Goal: Task Accomplishment & Management: Manage account settings

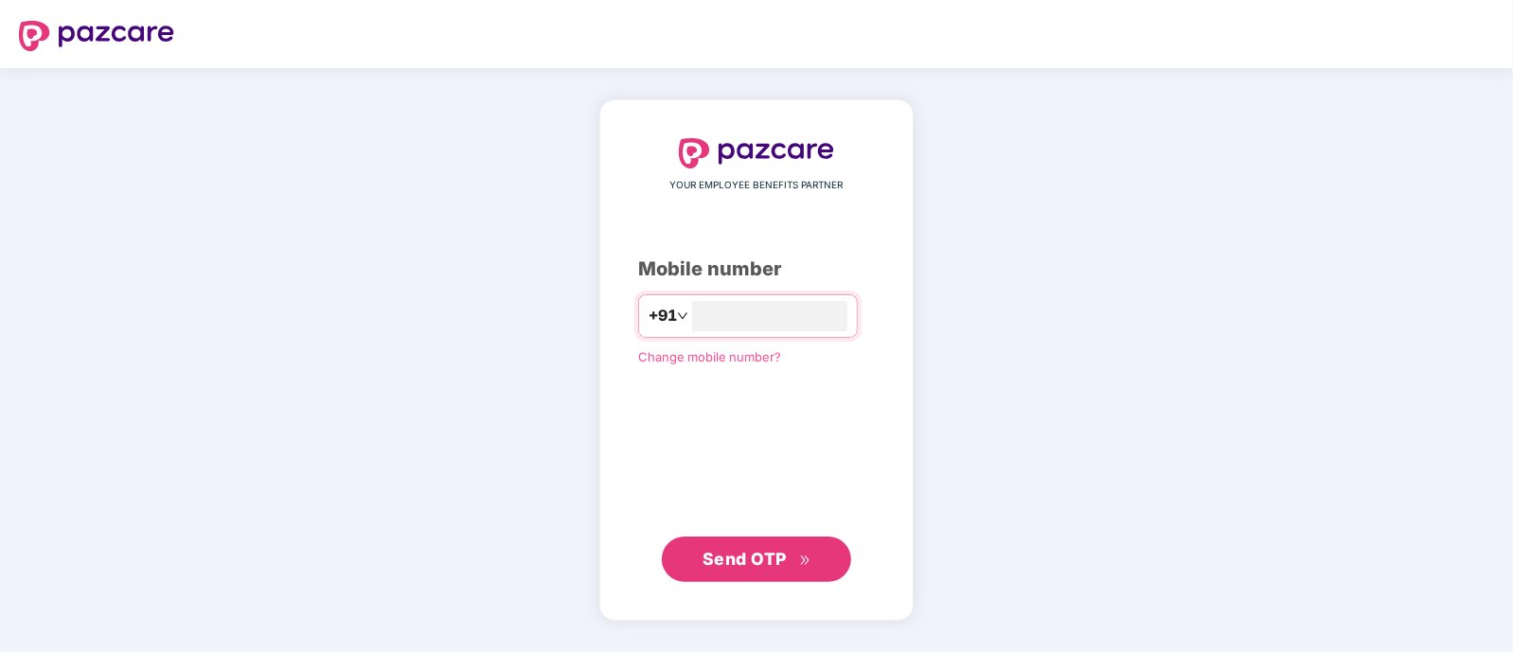
type input "**********"
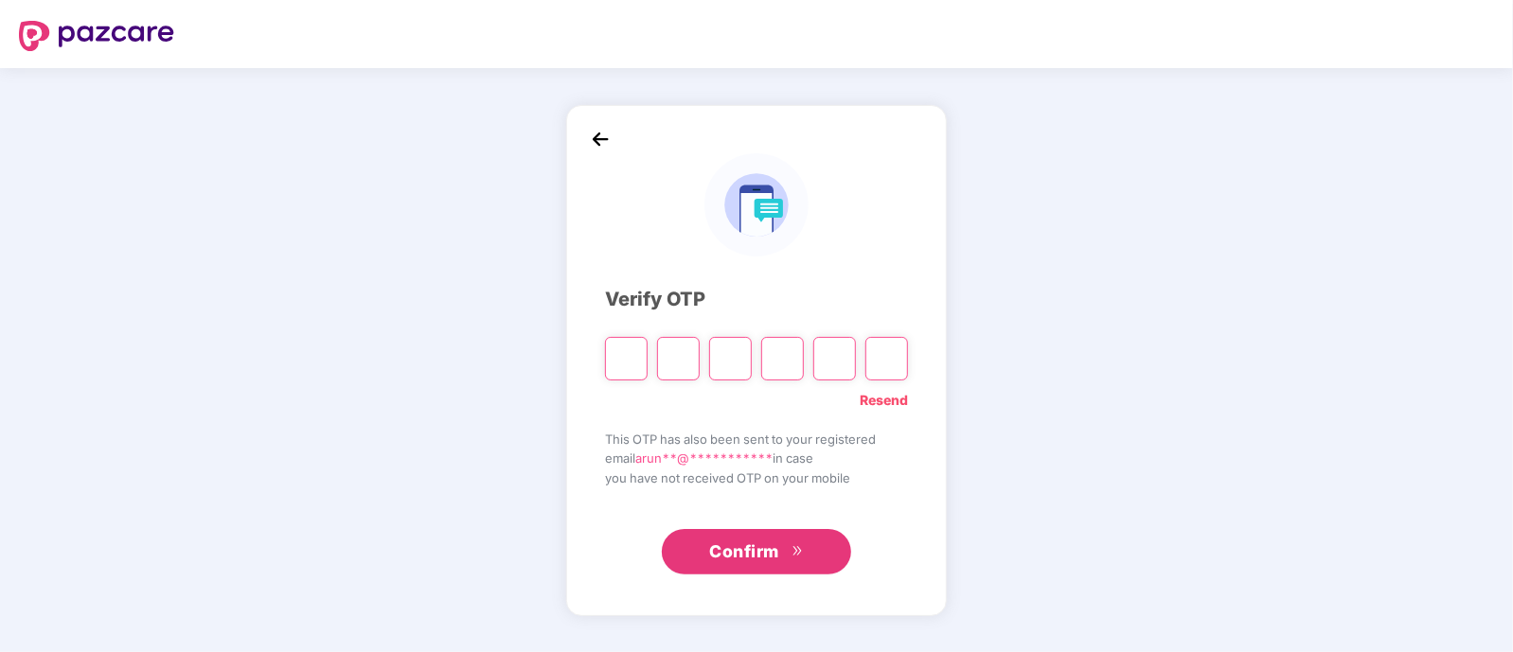
type input "*"
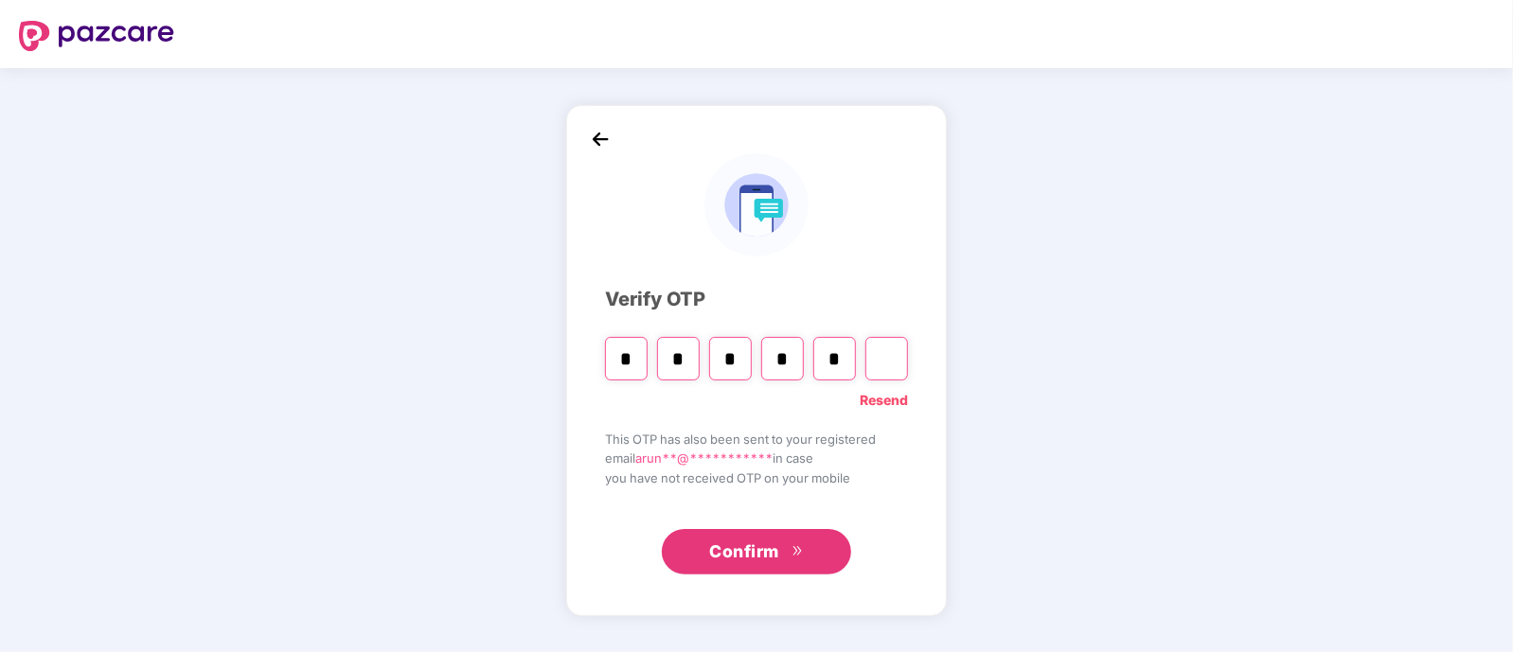
type input "*"
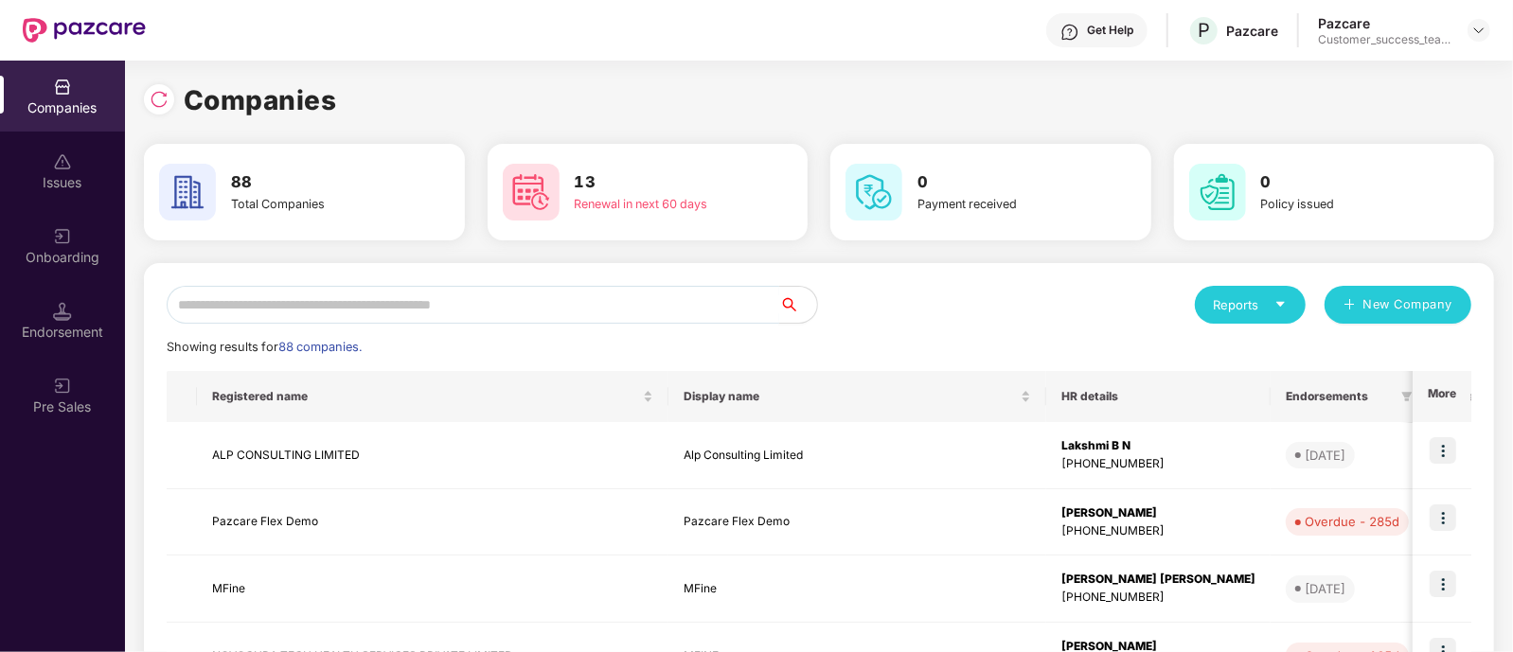
click at [350, 309] on input "text" at bounding box center [473, 305] width 612 height 38
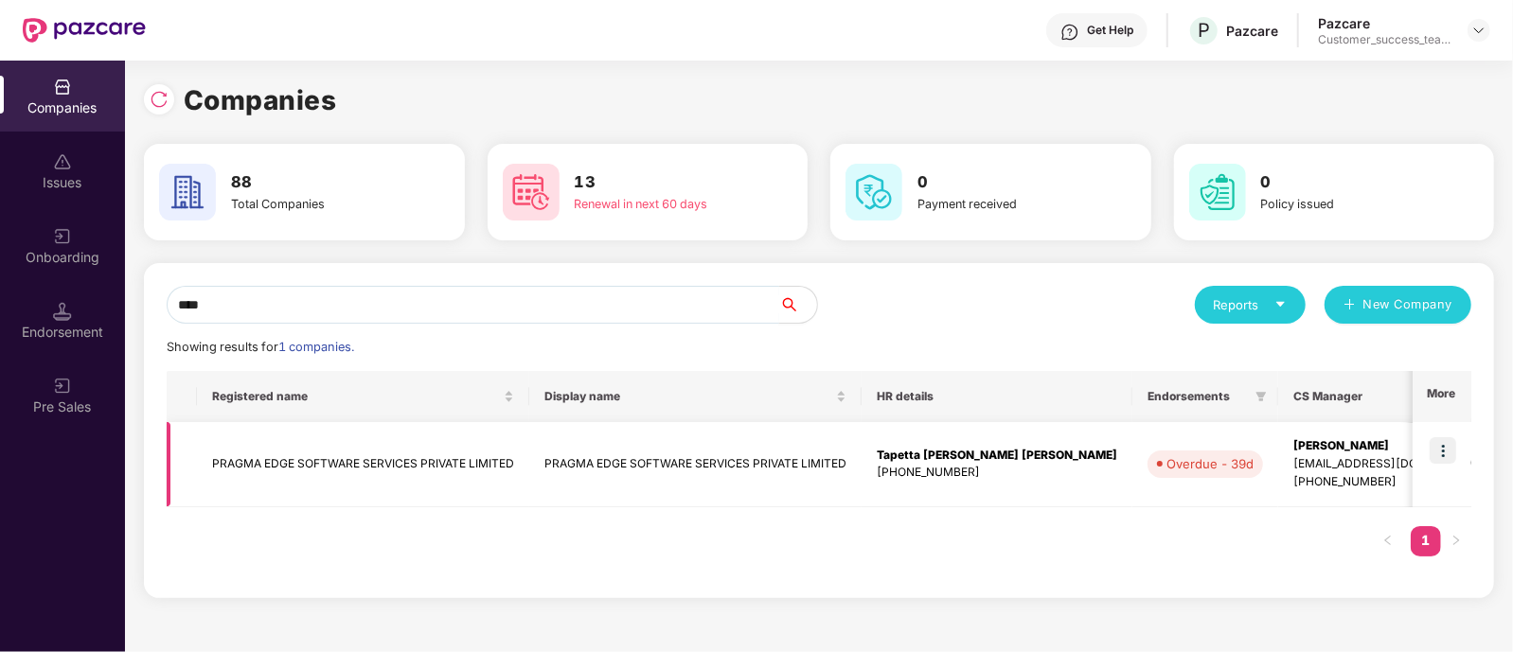
type input "****"
click at [1464, 451] on td at bounding box center [1441, 464] width 59 height 85
click at [1447, 462] on img at bounding box center [1442, 450] width 27 height 27
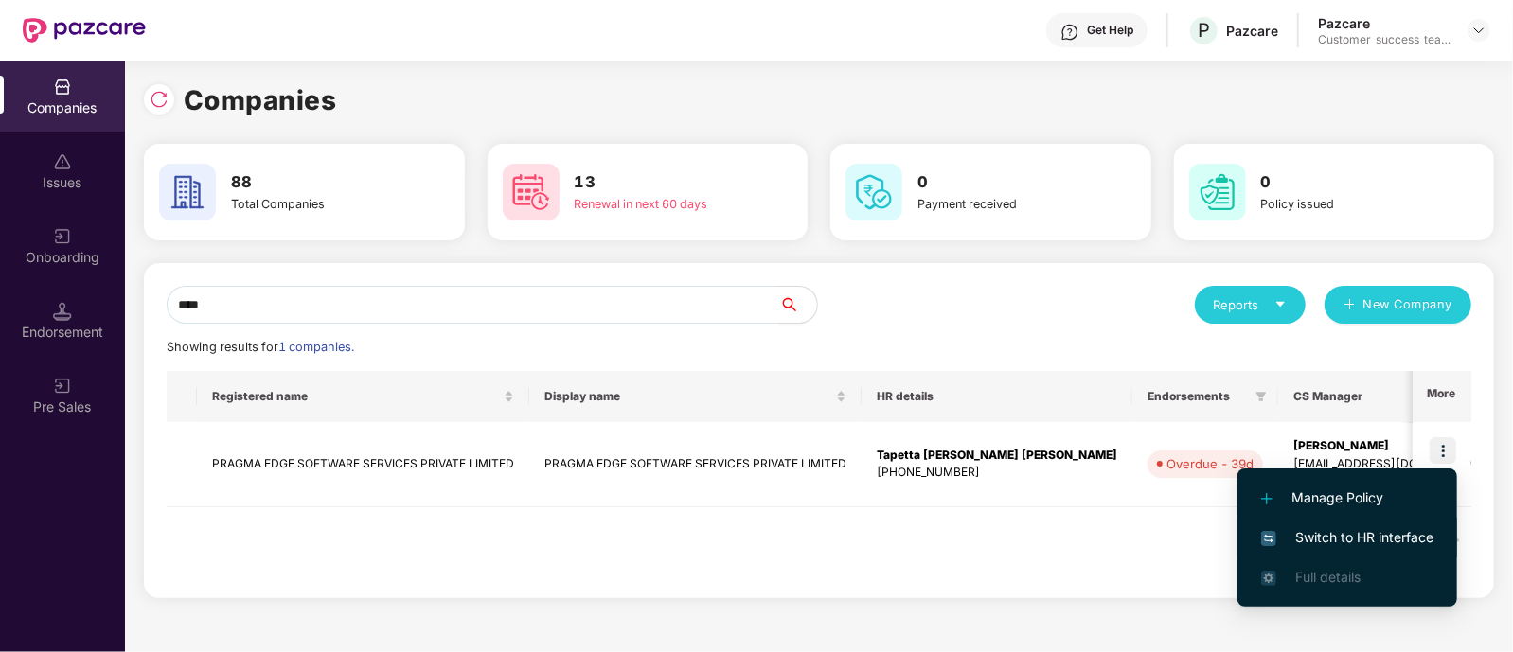
click at [1361, 543] on span "Switch to HR interface" at bounding box center [1347, 537] width 172 height 21
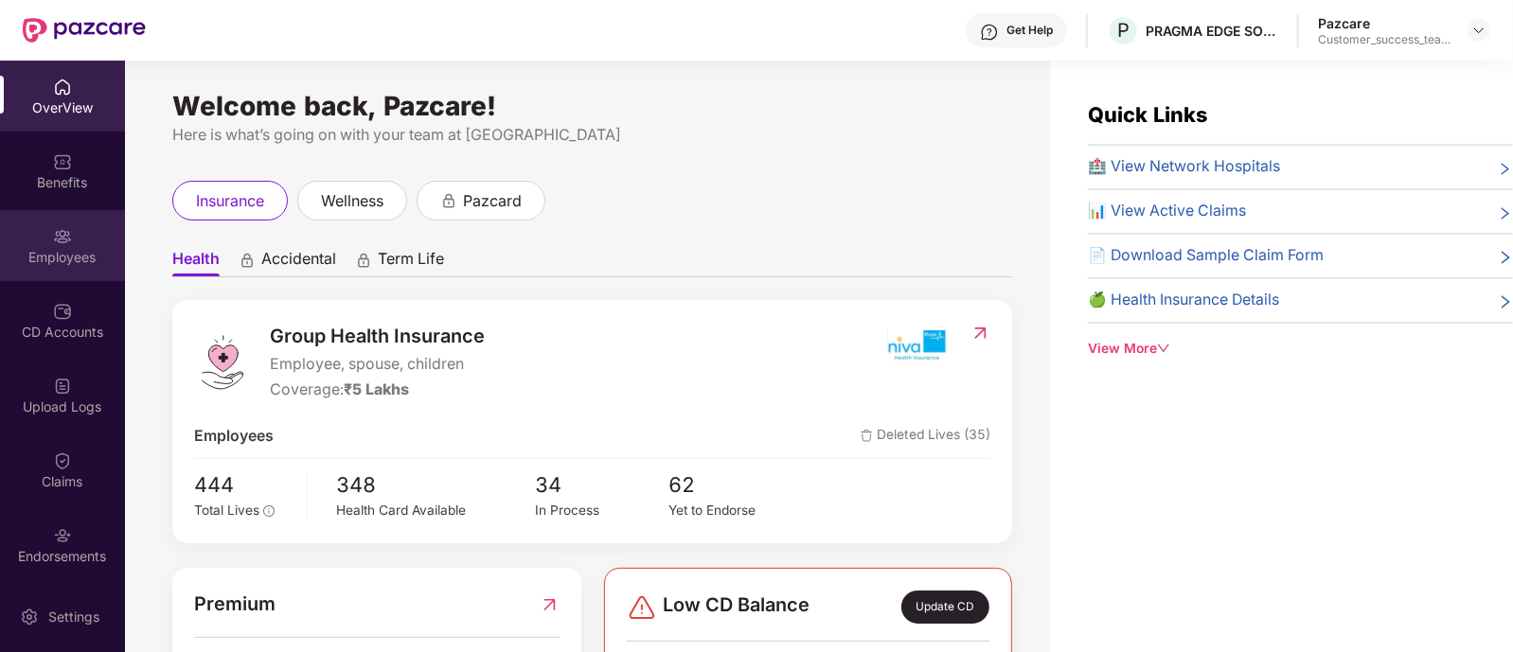
click at [72, 236] on div "Employees" at bounding box center [62, 245] width 125 height 71
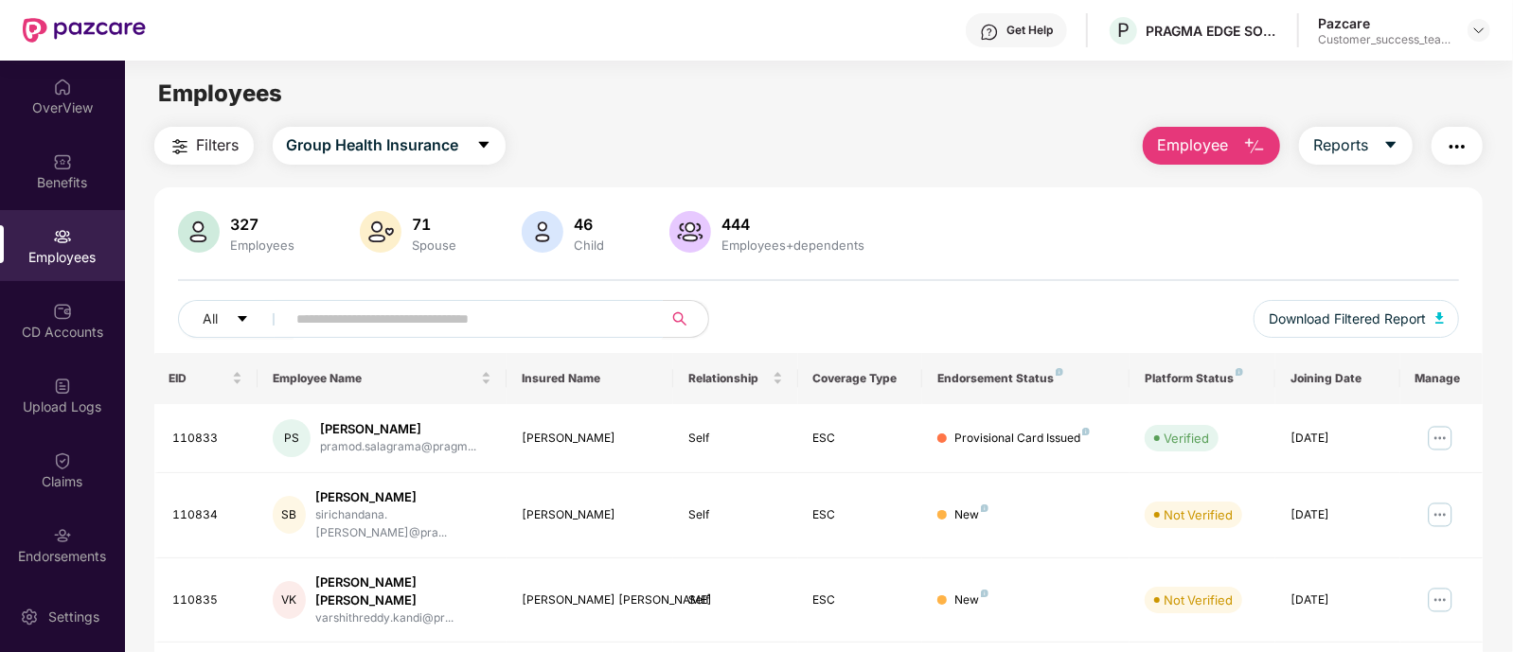
click at [397, 305] on input "text" at bounding box center [467, 319] width 340 height 28
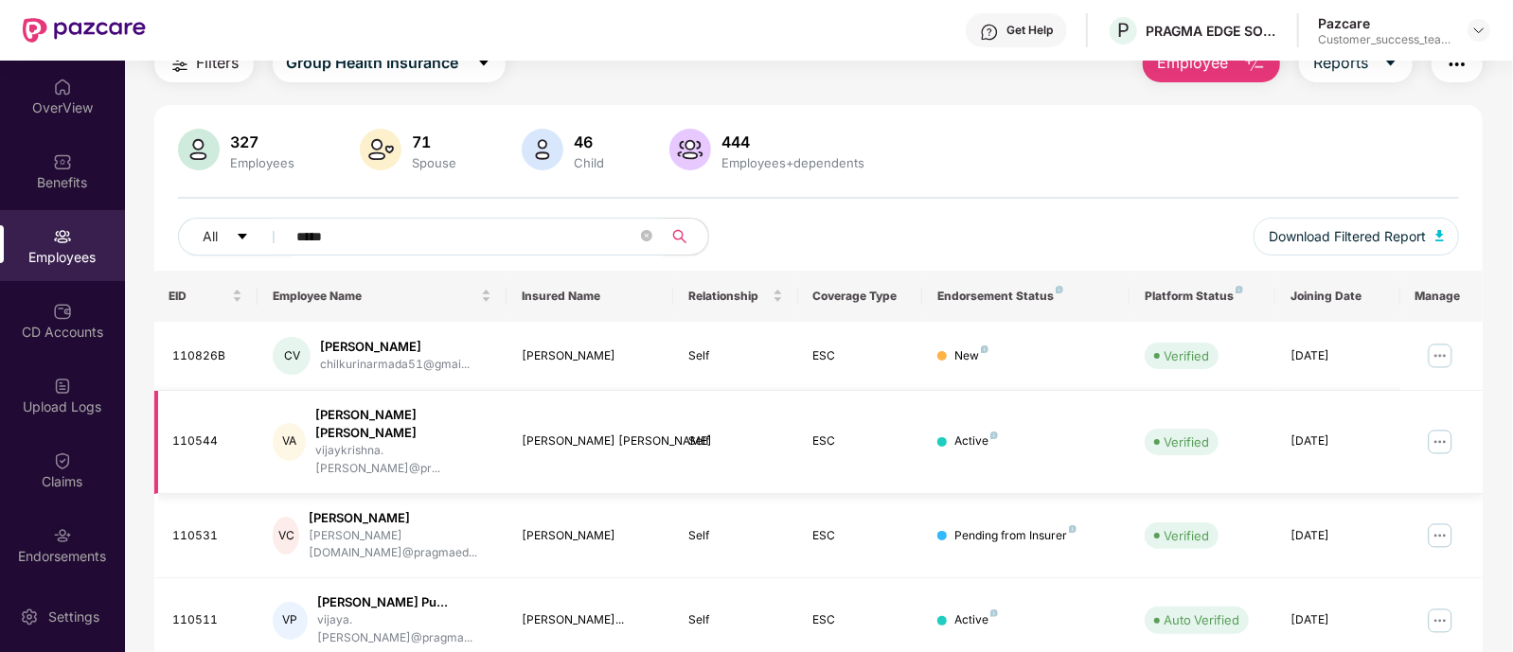
scroll to position [95, 0]
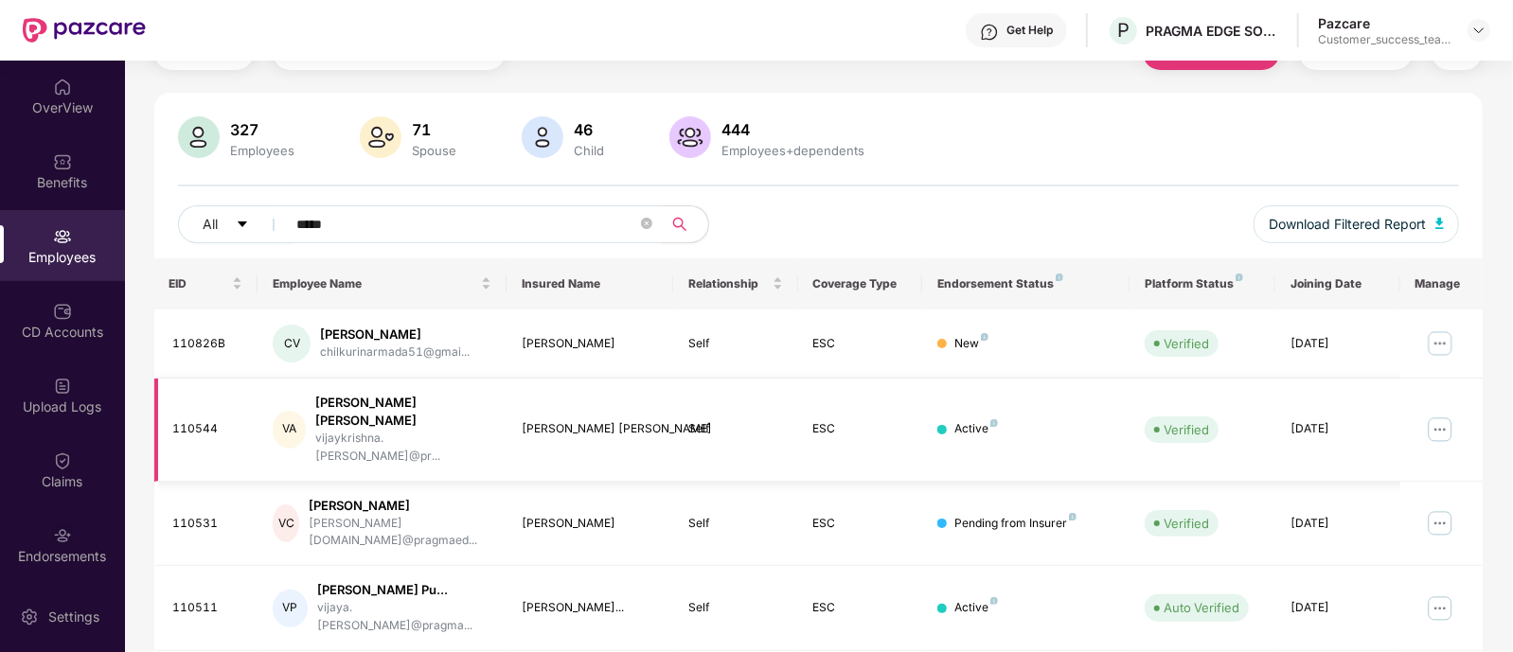
type input "*****"
click at [1433, 415] on img at bounding box center [1440, 430] width 30 height 30
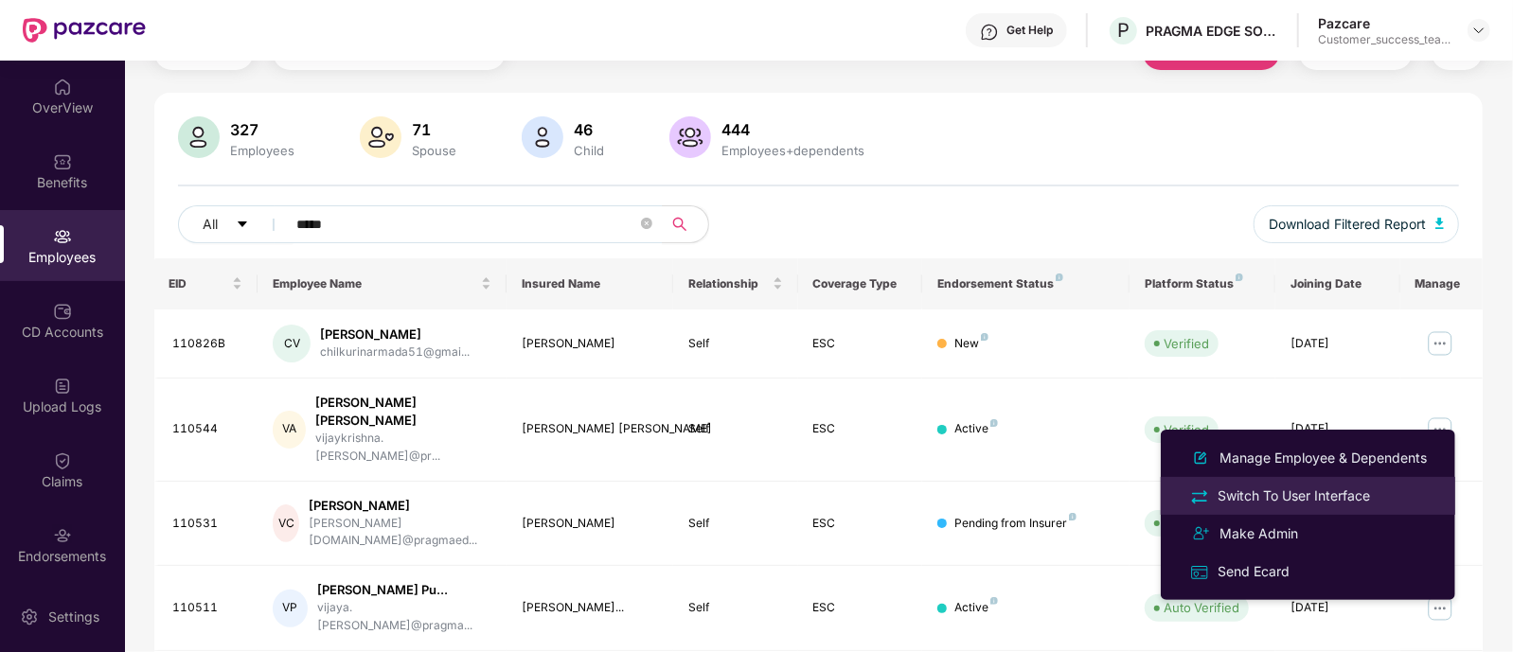
click at [1332, 494] on div "Switch To User Interface" at bounding box center [1293, 496] width 160 height 21
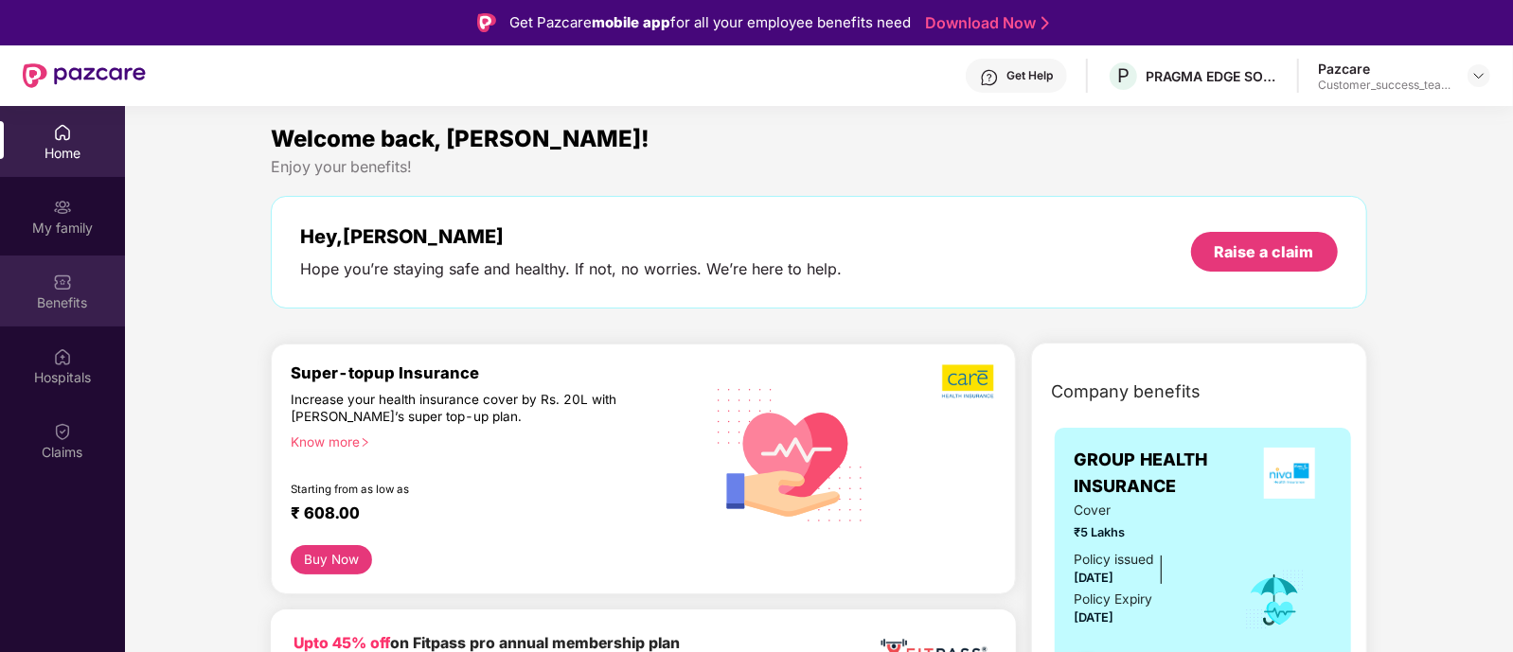
click at [72, 286] on div "Benefits" at bounding box center [62, 291] width 125 height 71
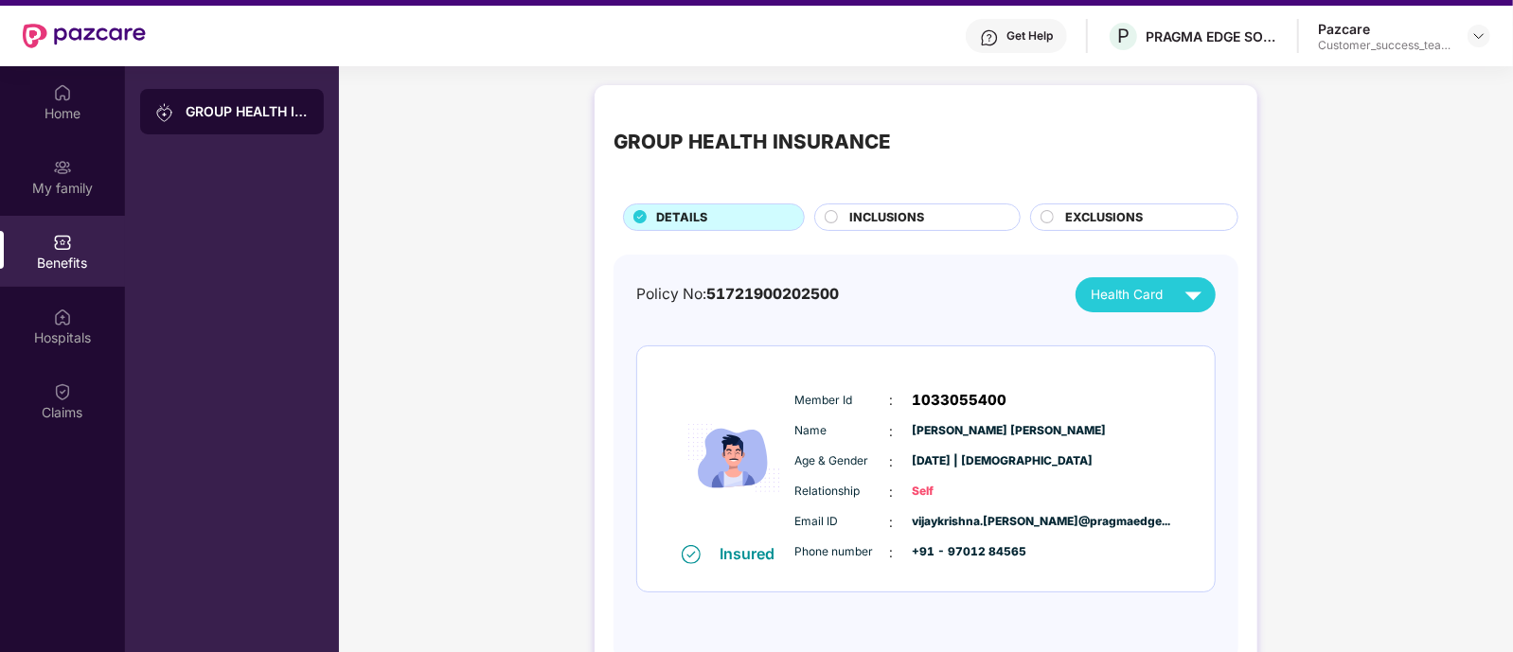
scroll to position [42, 0]
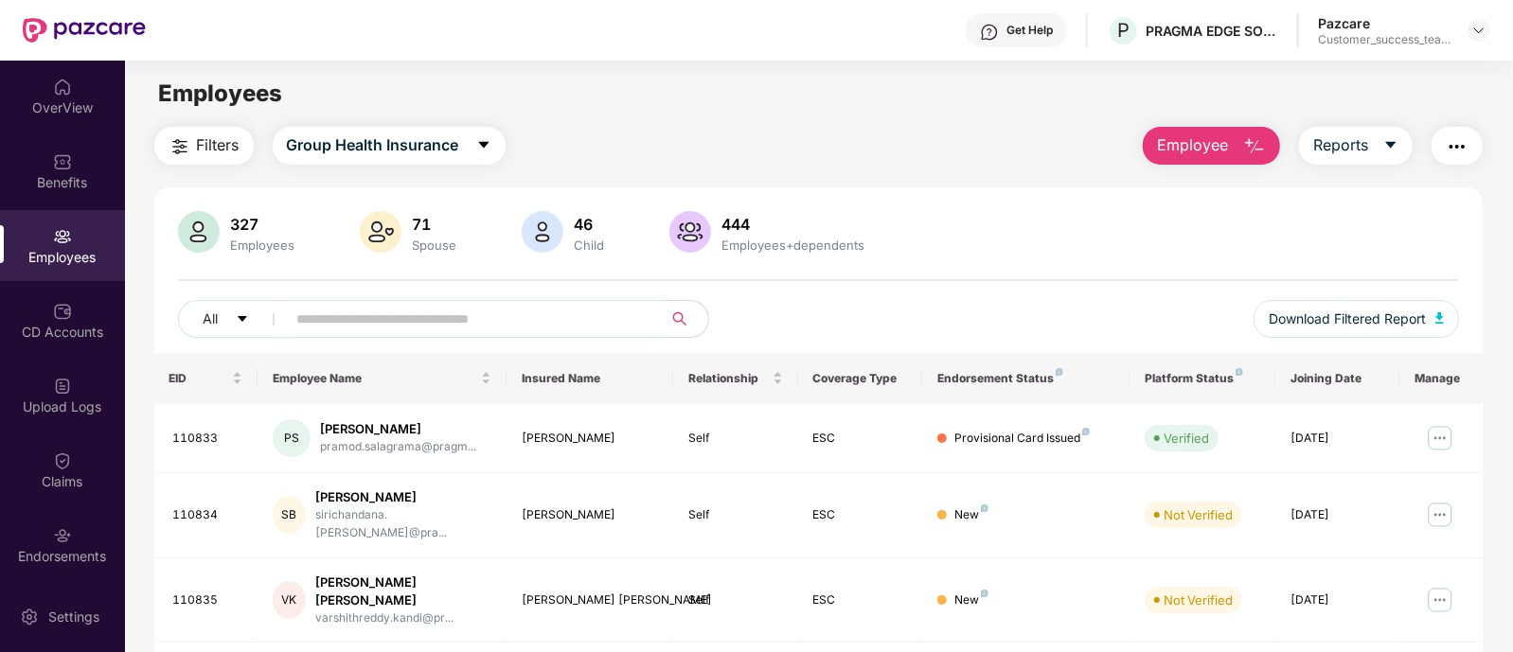
click at [424, 318] on input "text" at bounding box center [467, 319] width 340 height 28
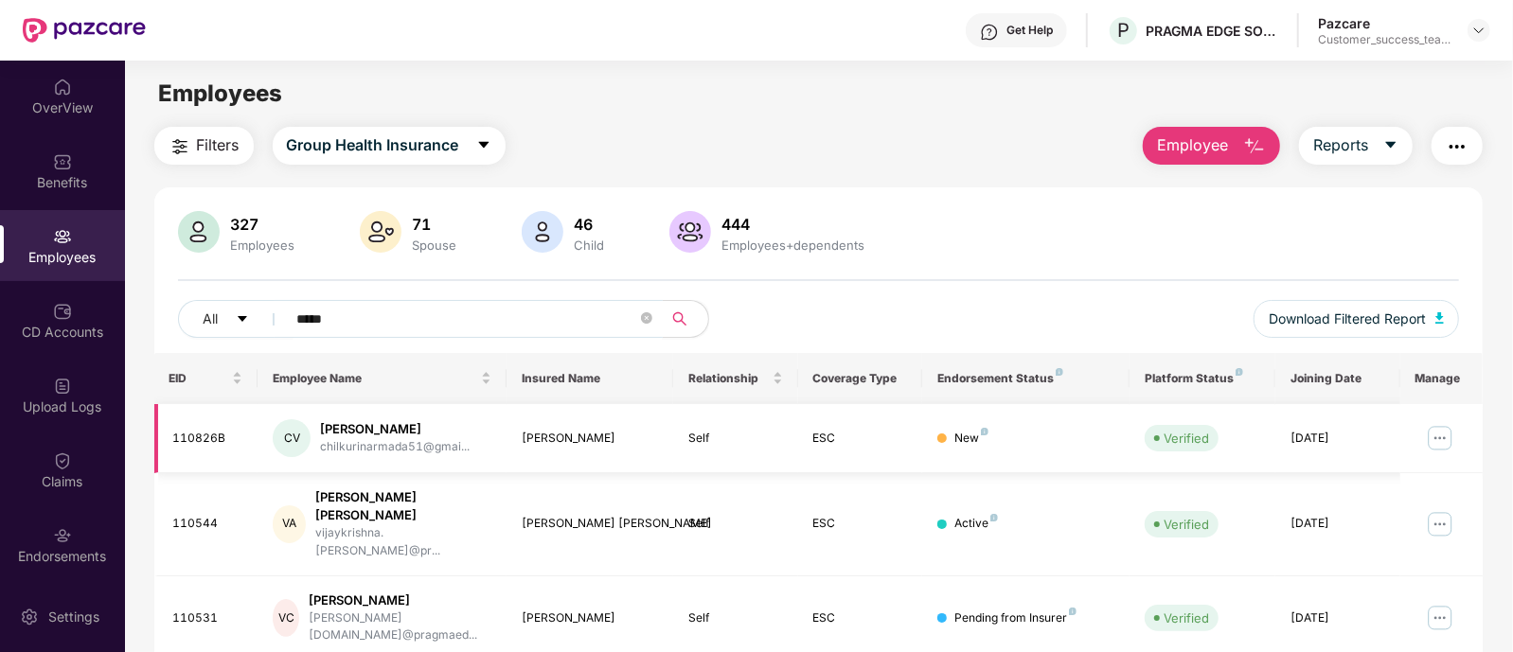
scroll to position [95, 0]
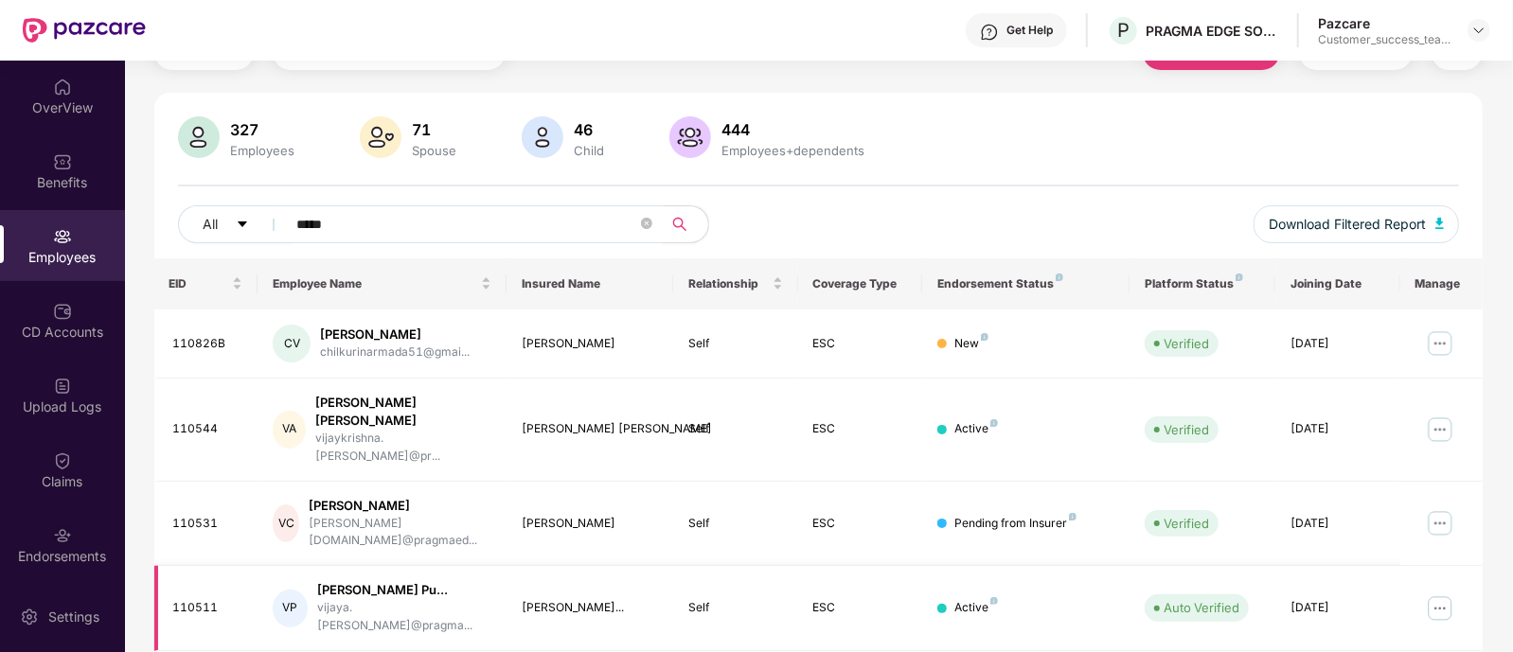
type input "*****"
click at [1436, 593] on img at bounding box center [1440, 608] width 30 height 30
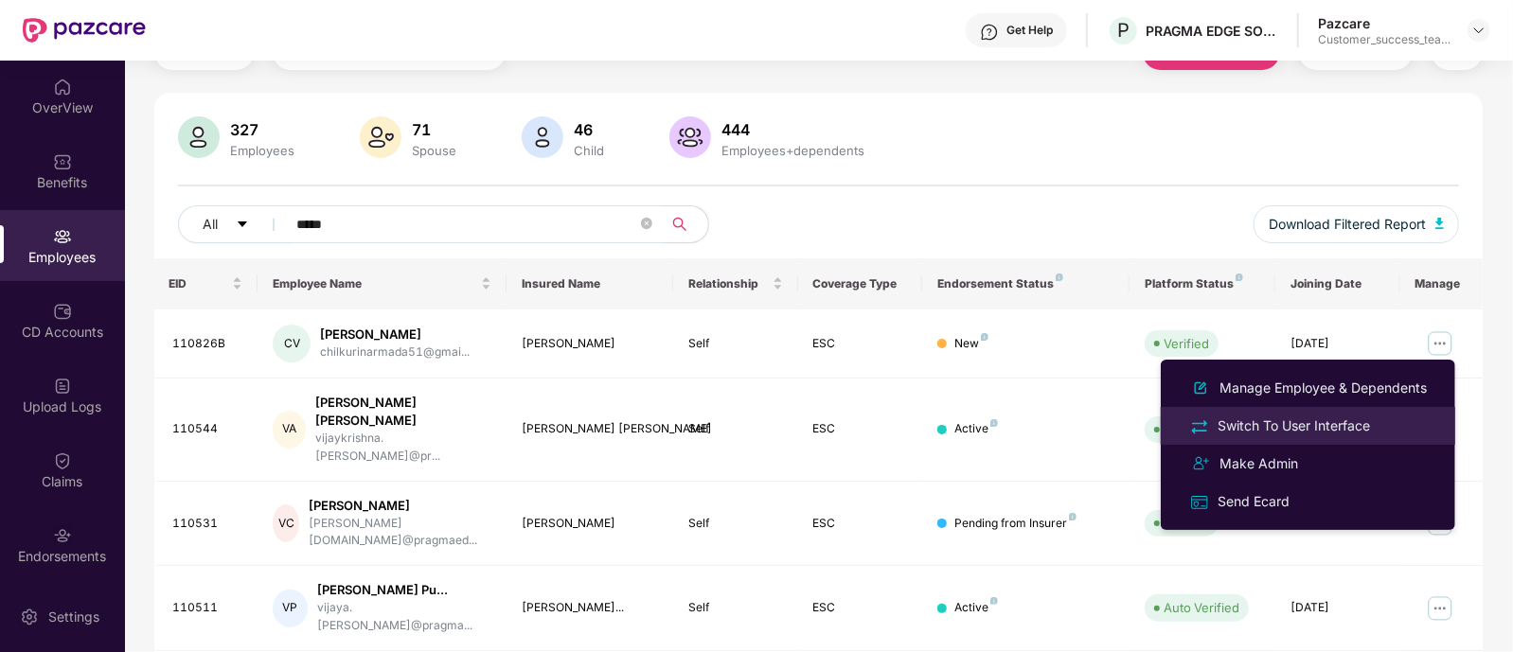
click at [1322, 418] on div "Switch To User Interface" at bounding box center [1293, 426] width 160 height 21
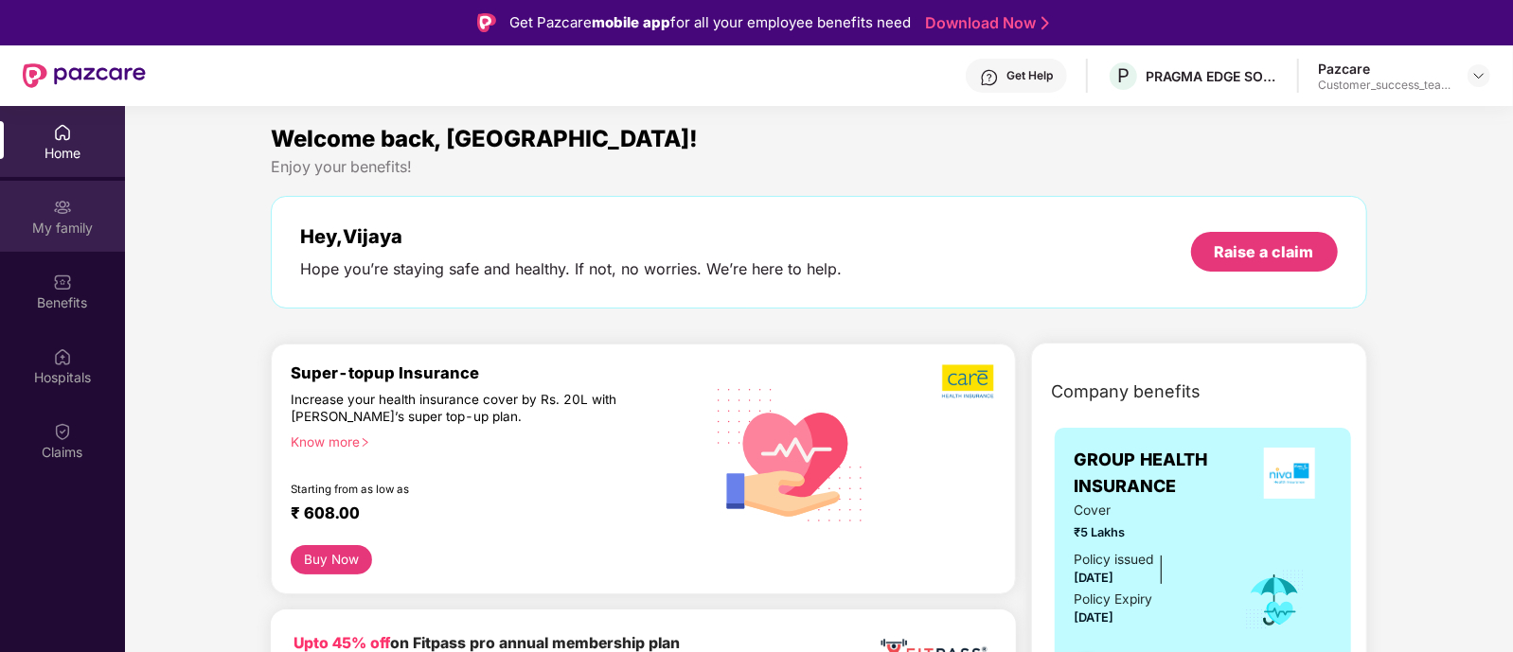
click at [74, 246] on div "My family" at bounding box center [62, 216] width 125 height 71
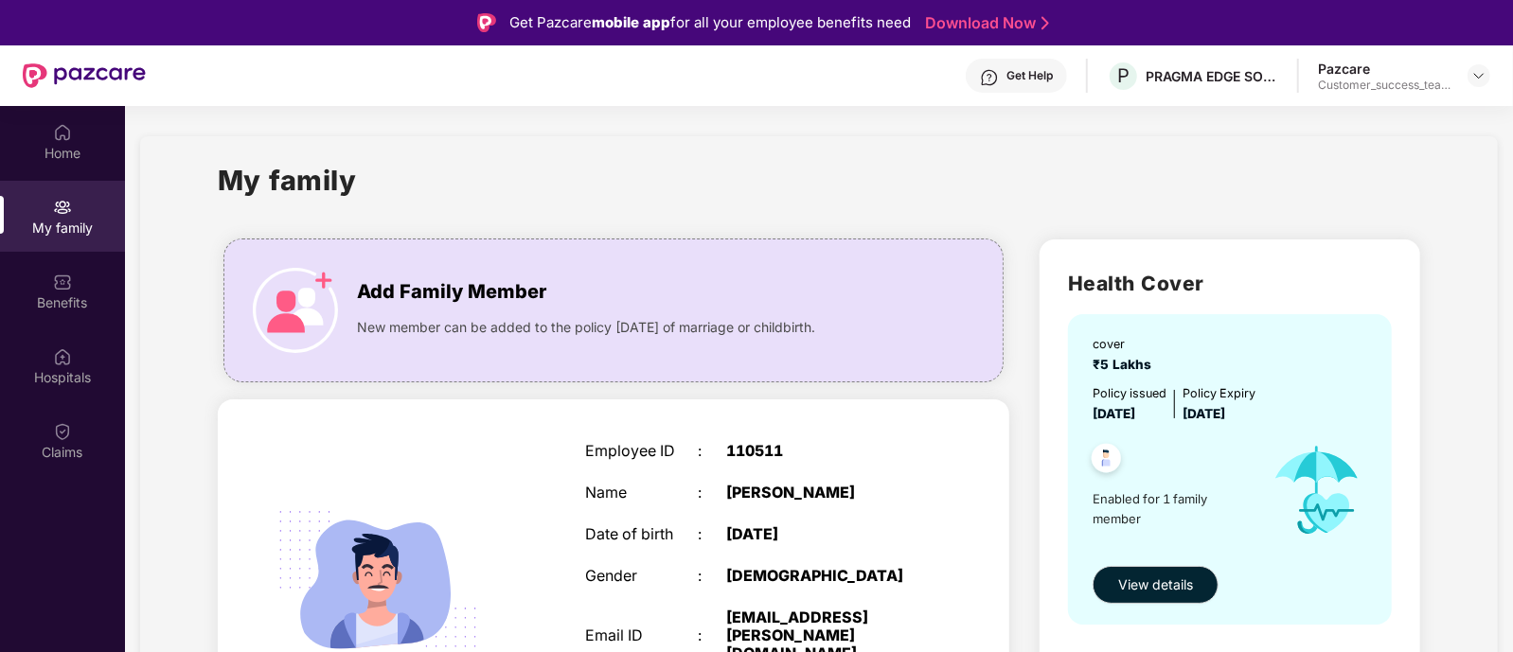
scroll to position [149, 0]
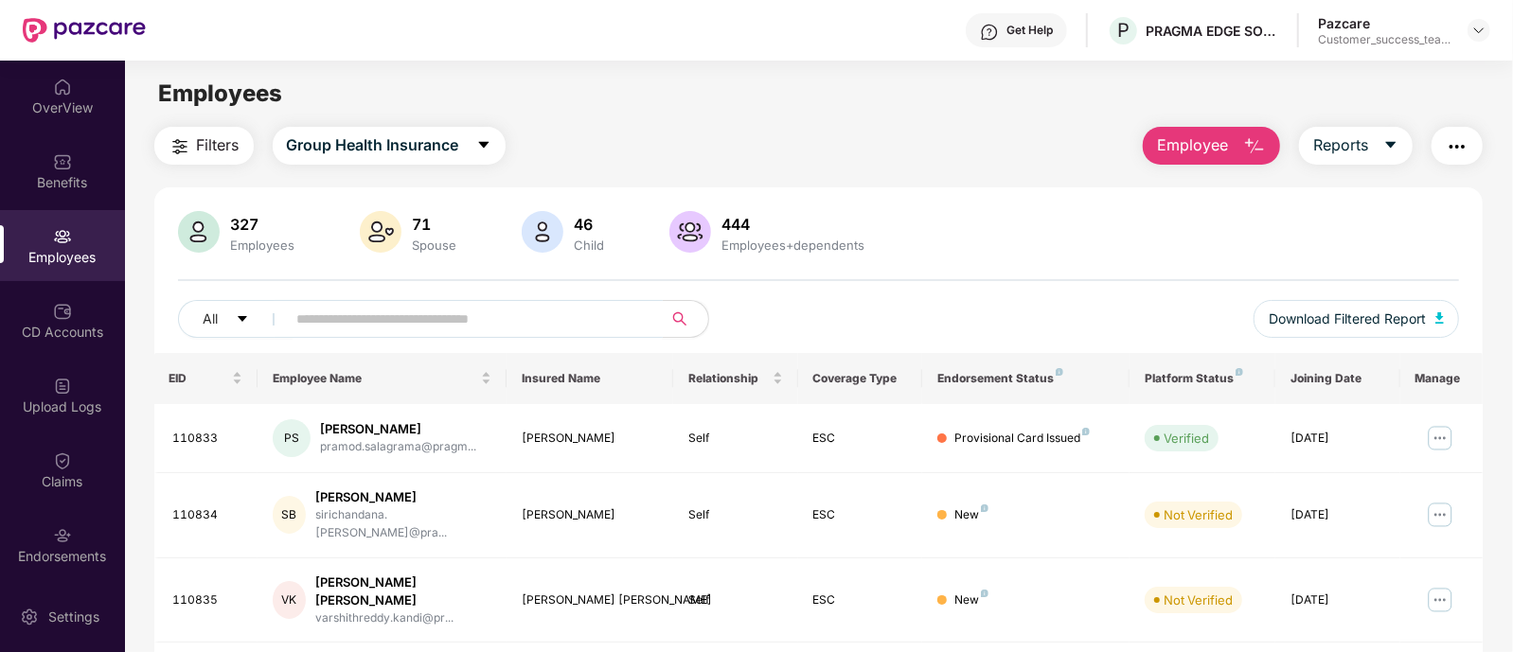
click at [391, 321] on input "text" at bounding box center [467, 319] width 340 height 28
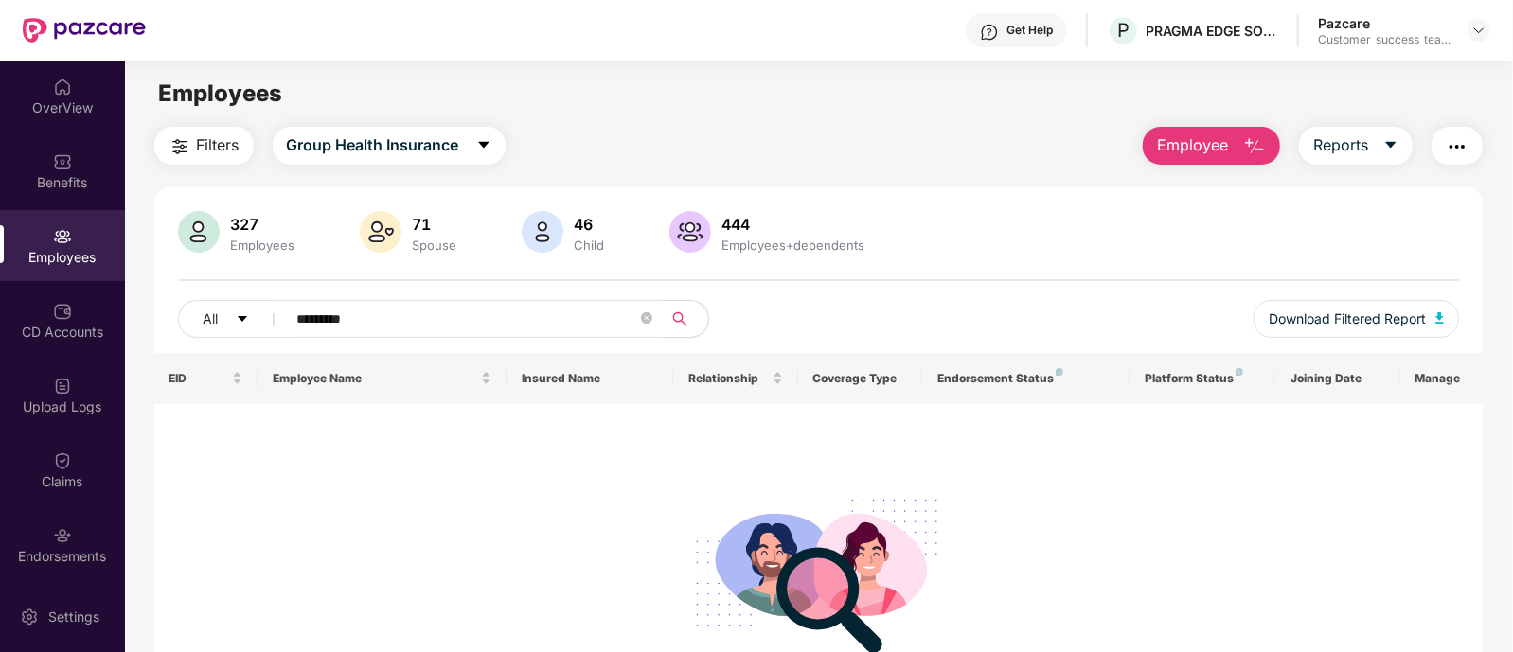
type input "**********"
drag, startPoint x: 391, startPoint y: 321, endPoint x: 291, endPoint y: 318, distance: 100.4
click at [291, 318] on span "**********" at bounding box center [468, 319] width 388 height 38
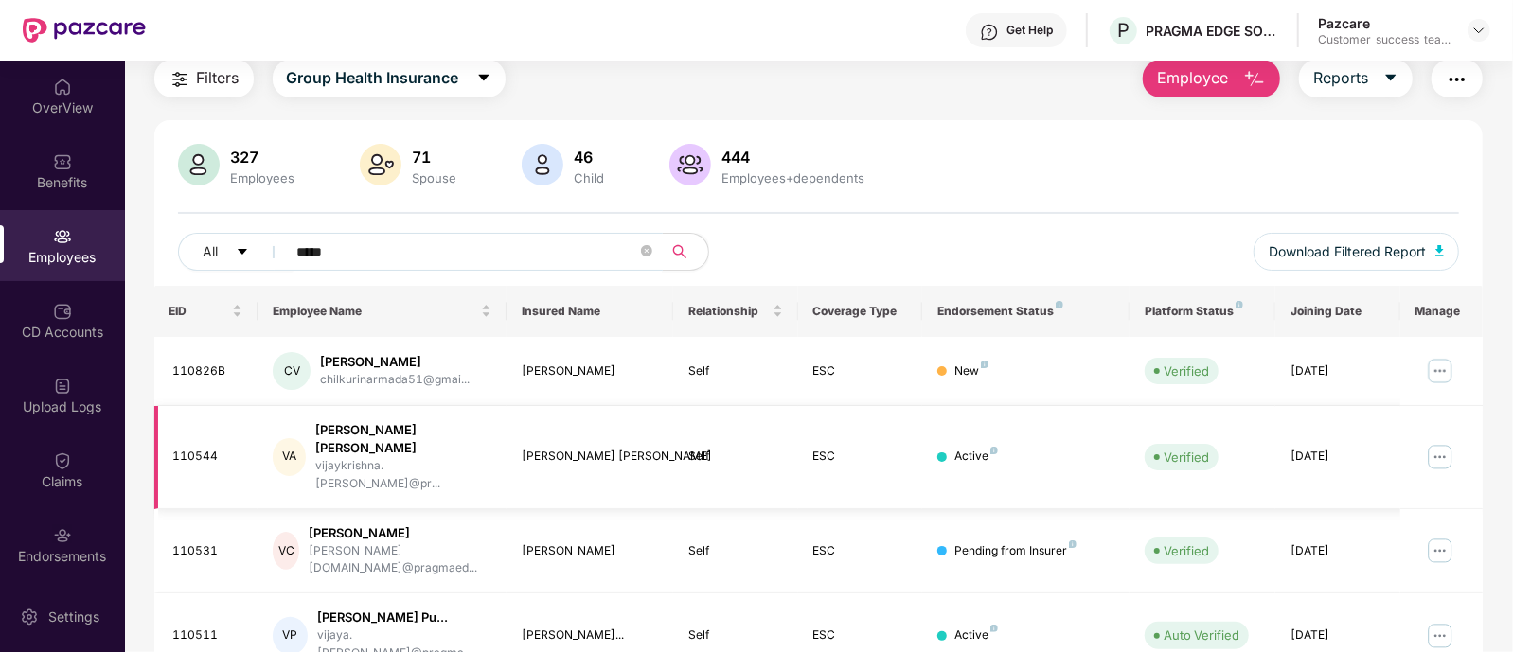
scroll to position [95, 0]
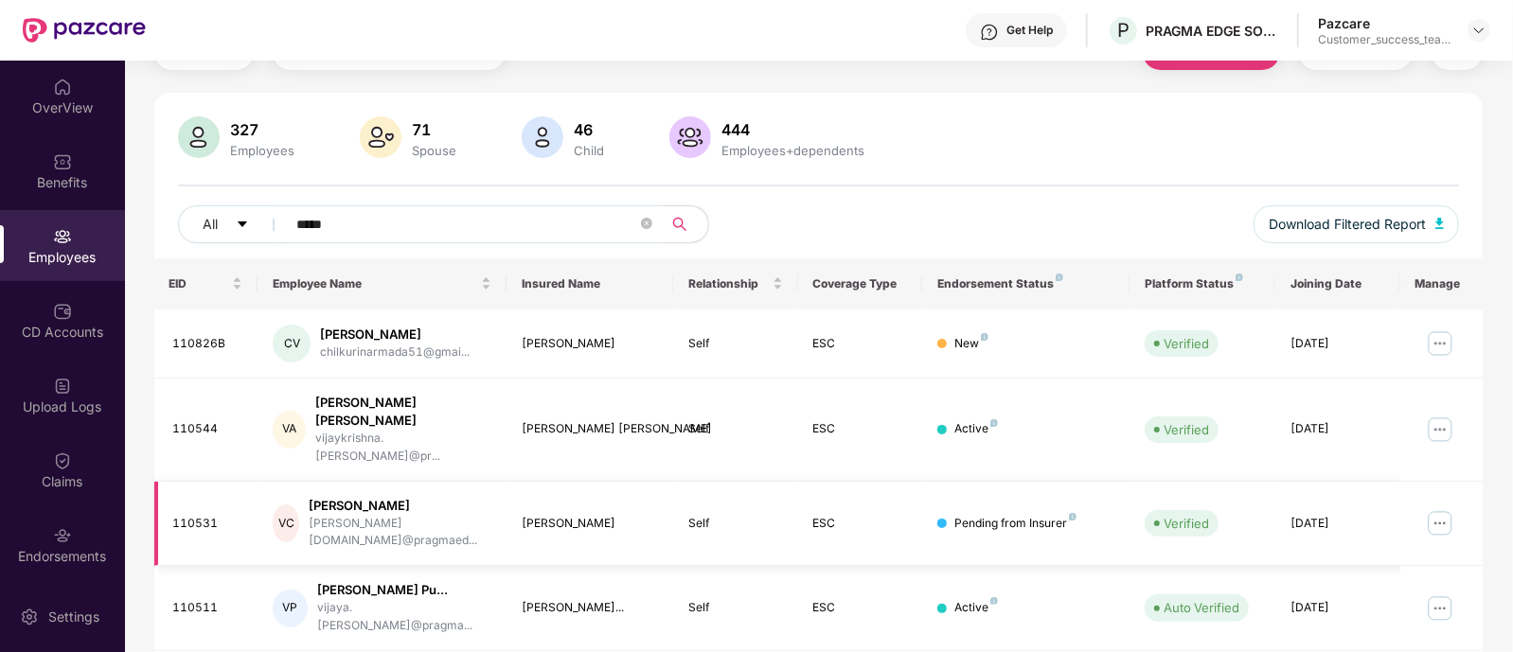
type input "*****"
click at [1441, 508] on img at bounding box center [1440, 523] width 30 height 30
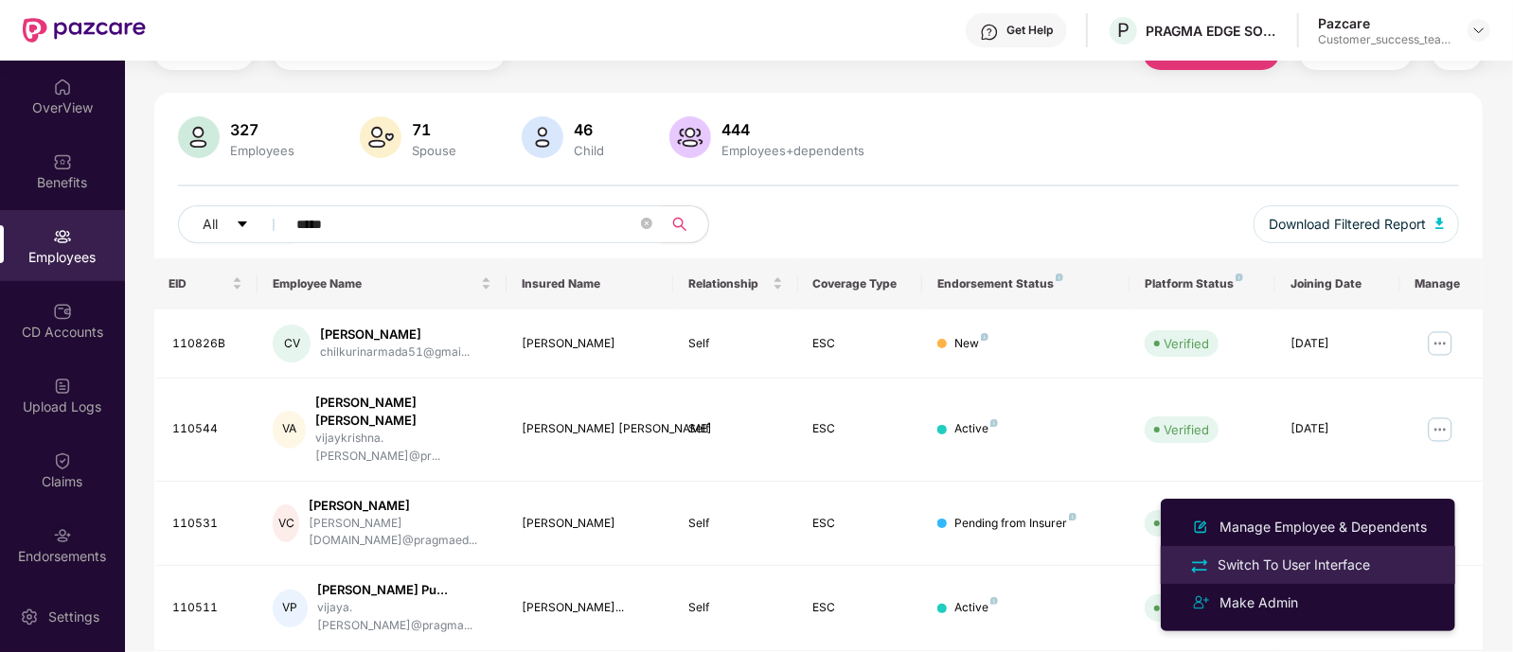
click at [1329, 558] on div "Switch To User Interface" at bounding box center [1293, 565] width 160 height 21
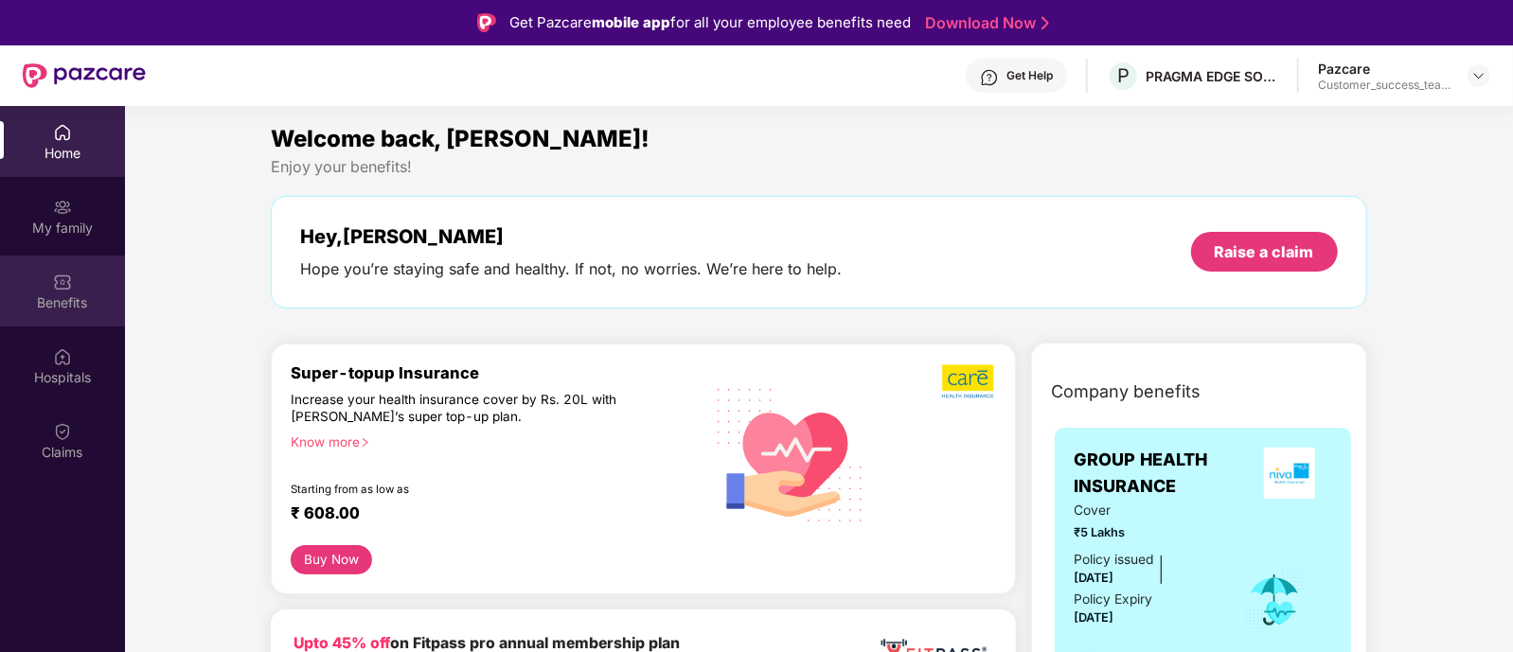
click at [64, 297] on div "Benefits" at bounding box center [62, 302] width 125 height 19
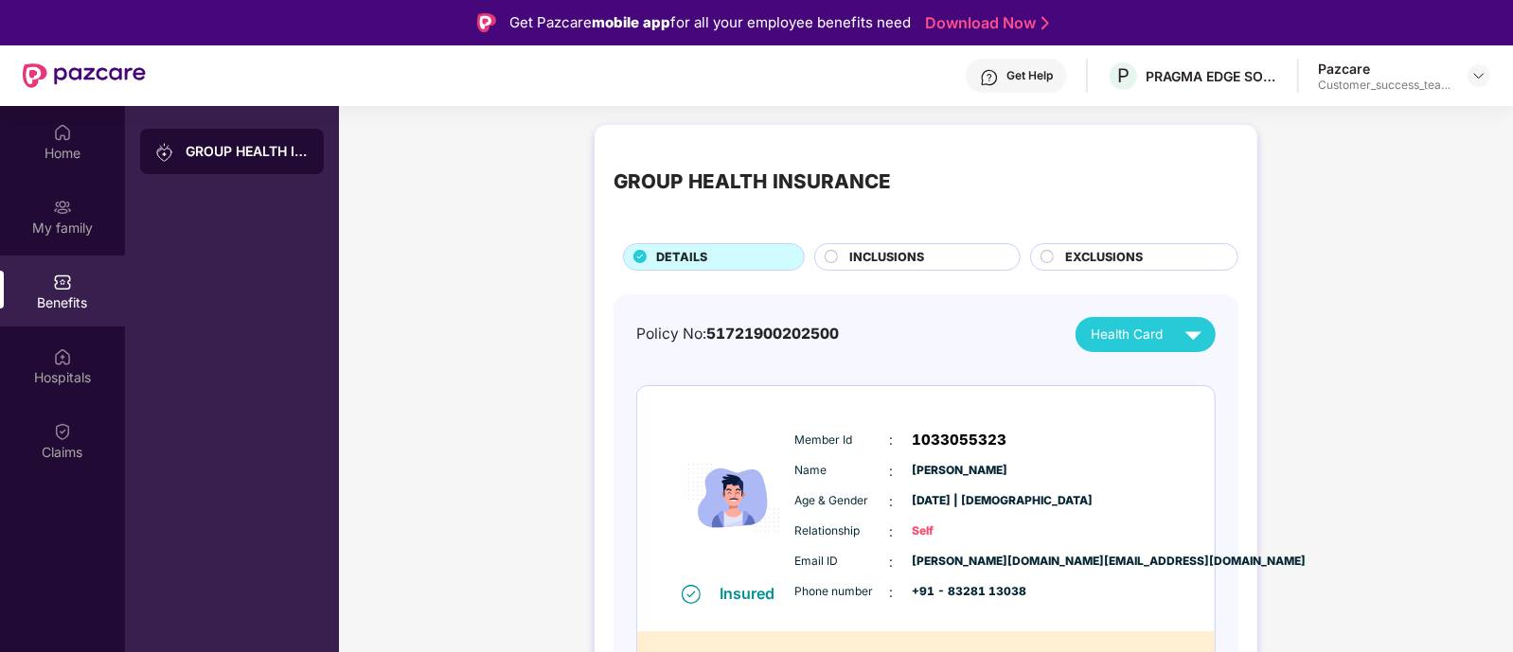
scroll to position [44, 0]
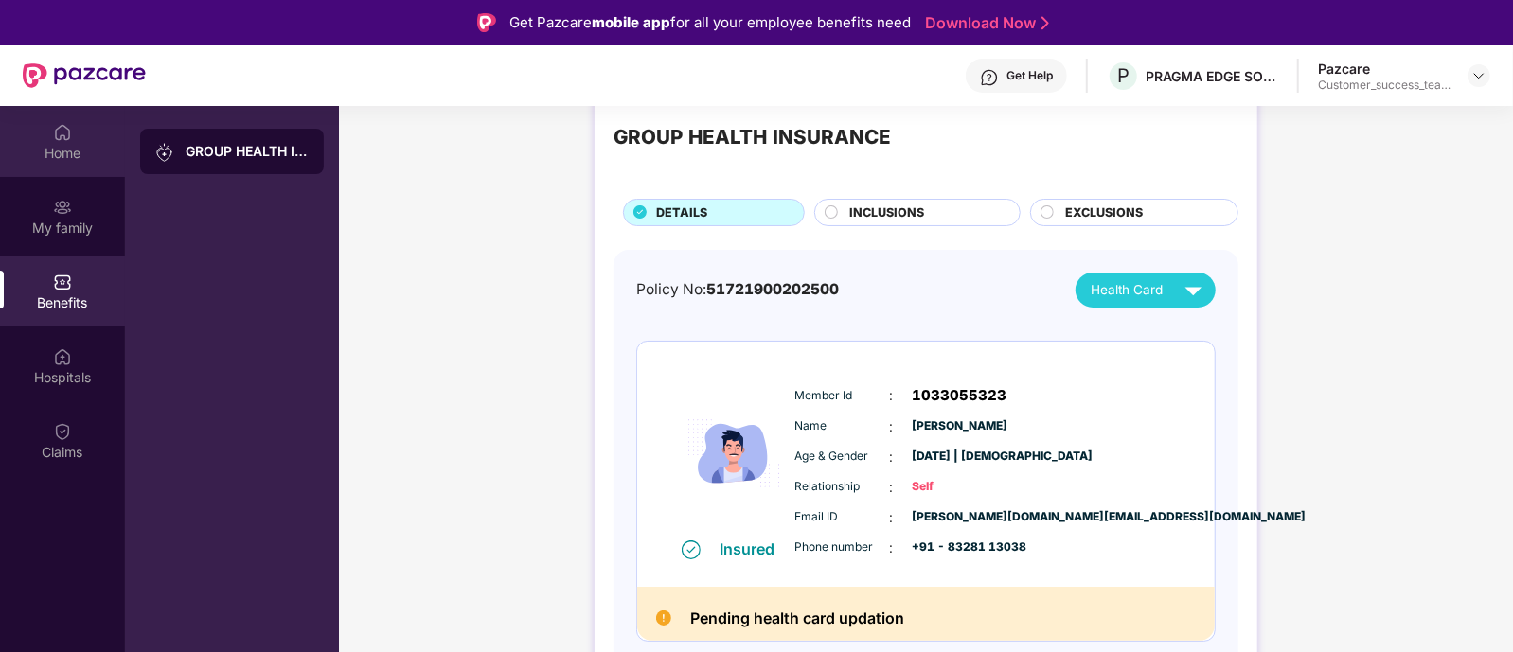
click at [83, 134] on div "Home" at bounding box center [62, 141] width 125 height 71
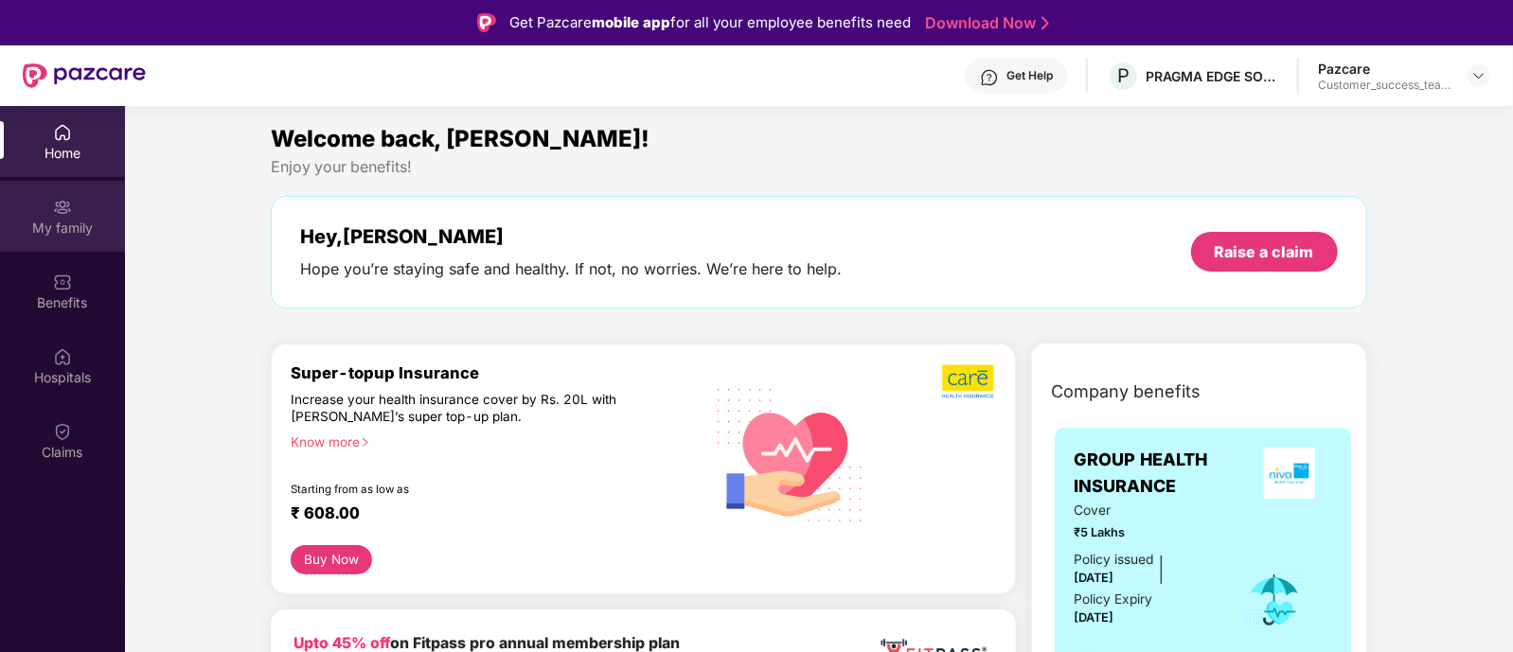
click at [78, 227] on div "My family" at bounding box center [62, 228] width 125 height 19
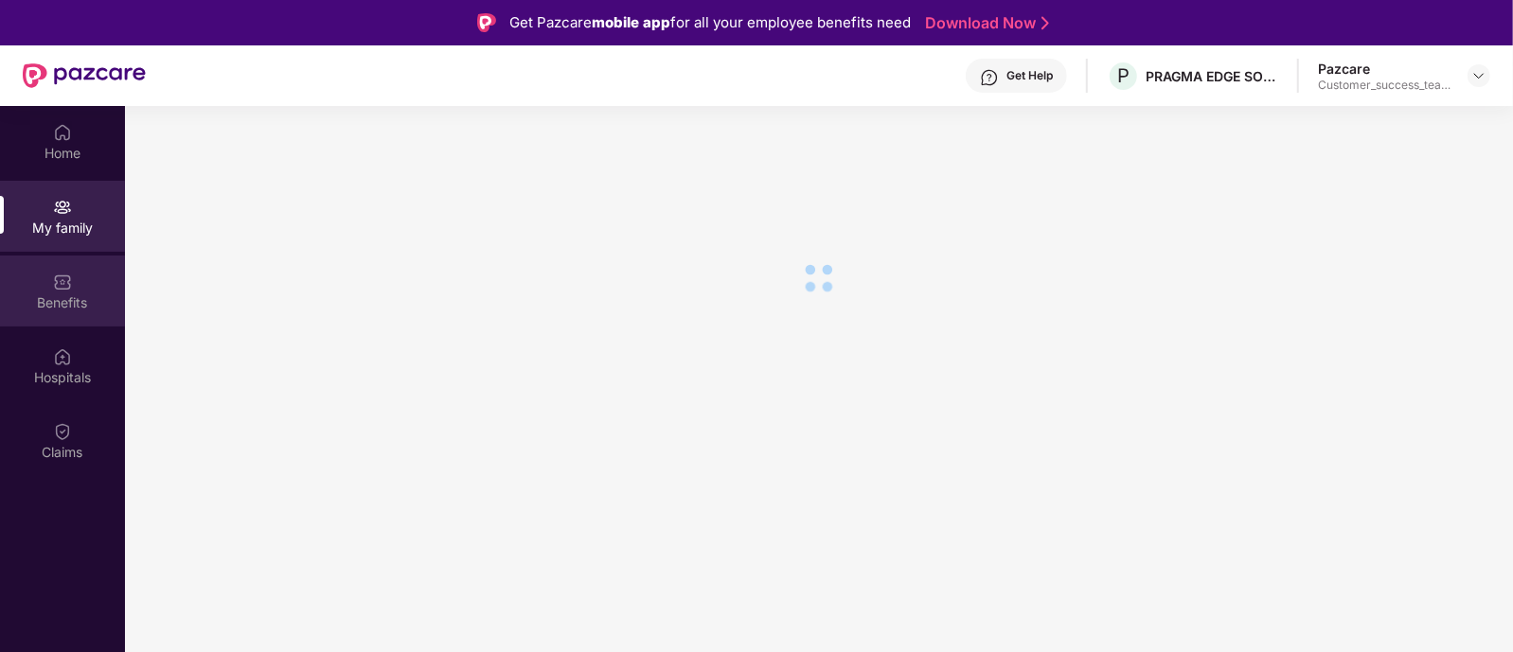
click at [82, 295] on div "Benefits" at bounding box center [62, 302] width 125 height 19
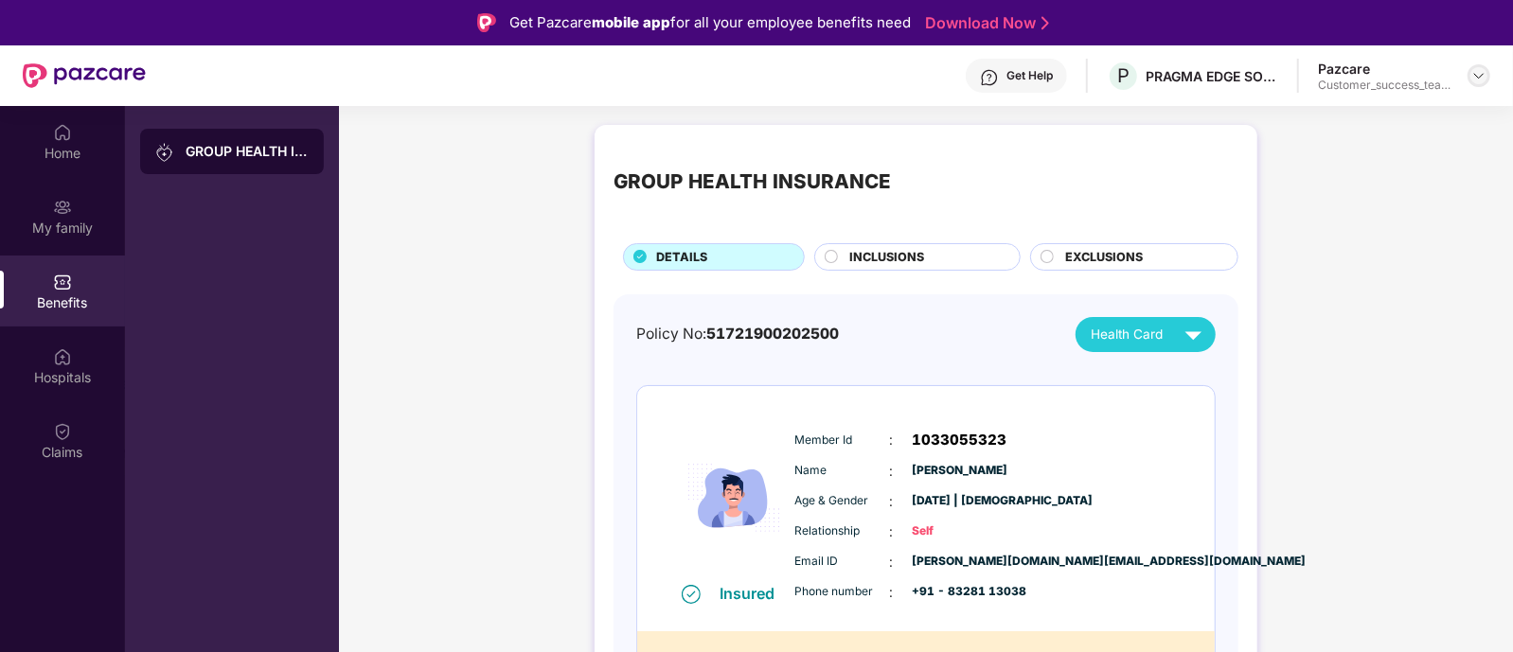
click at [1481, 69] on img at bounding box center [1478, 75] width 15 height 15
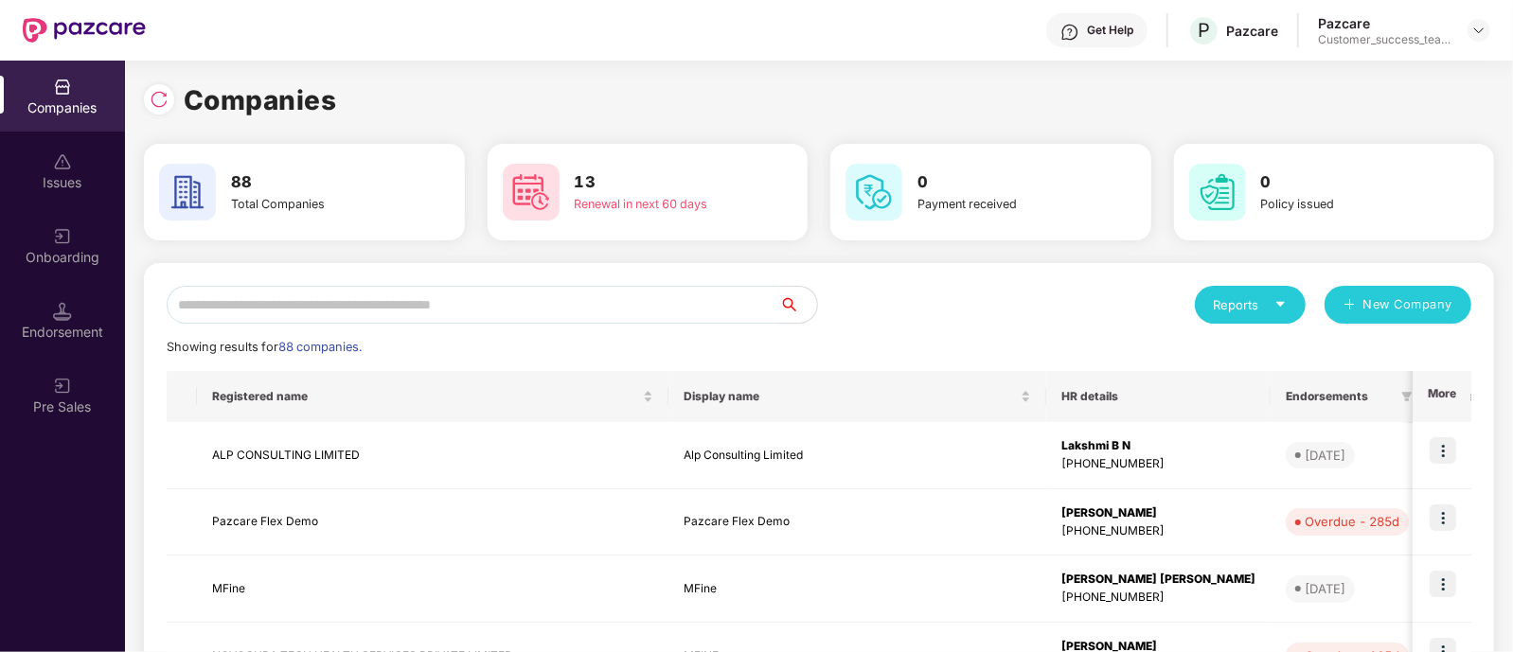
click at [388, 320] on input "text" at bounding box center [473, 305] width 612 height 38
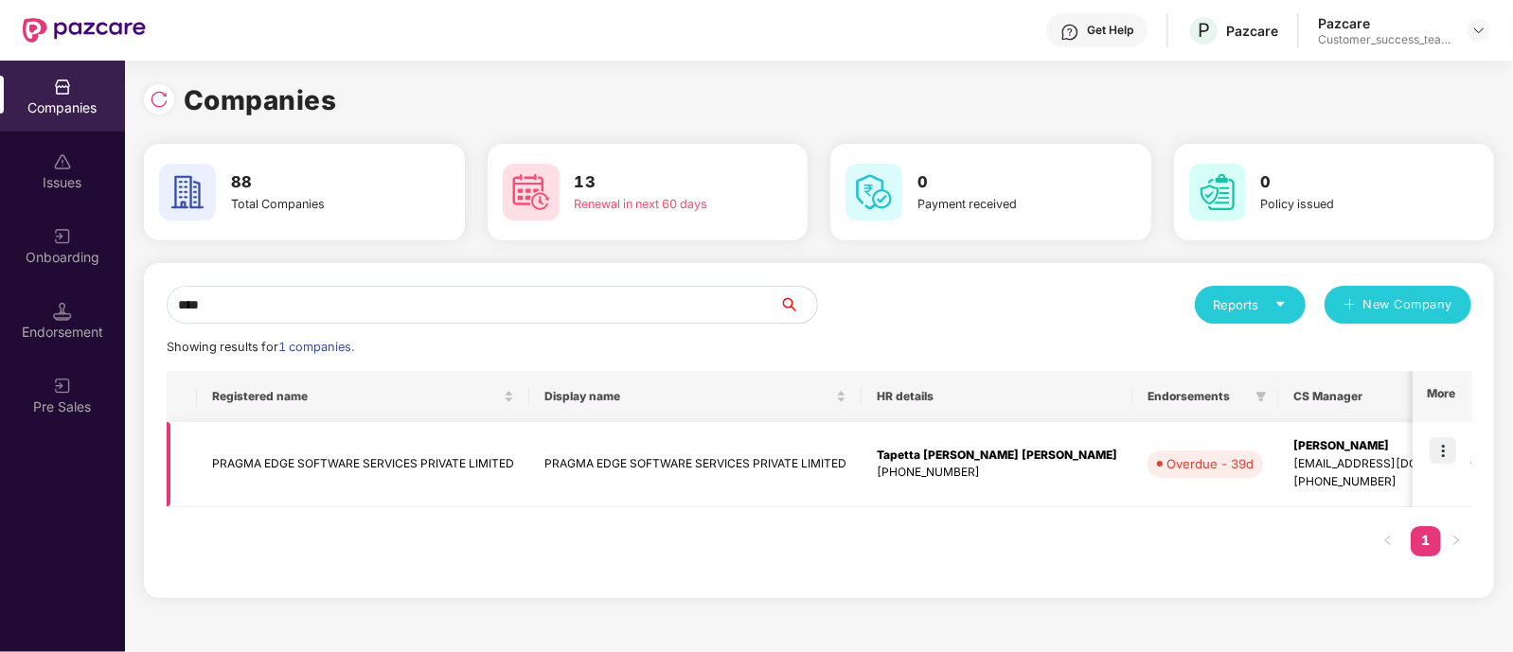
type input "****"
click at [1444, 452] on img at bounding box center [1442, 450] width 27 height 27
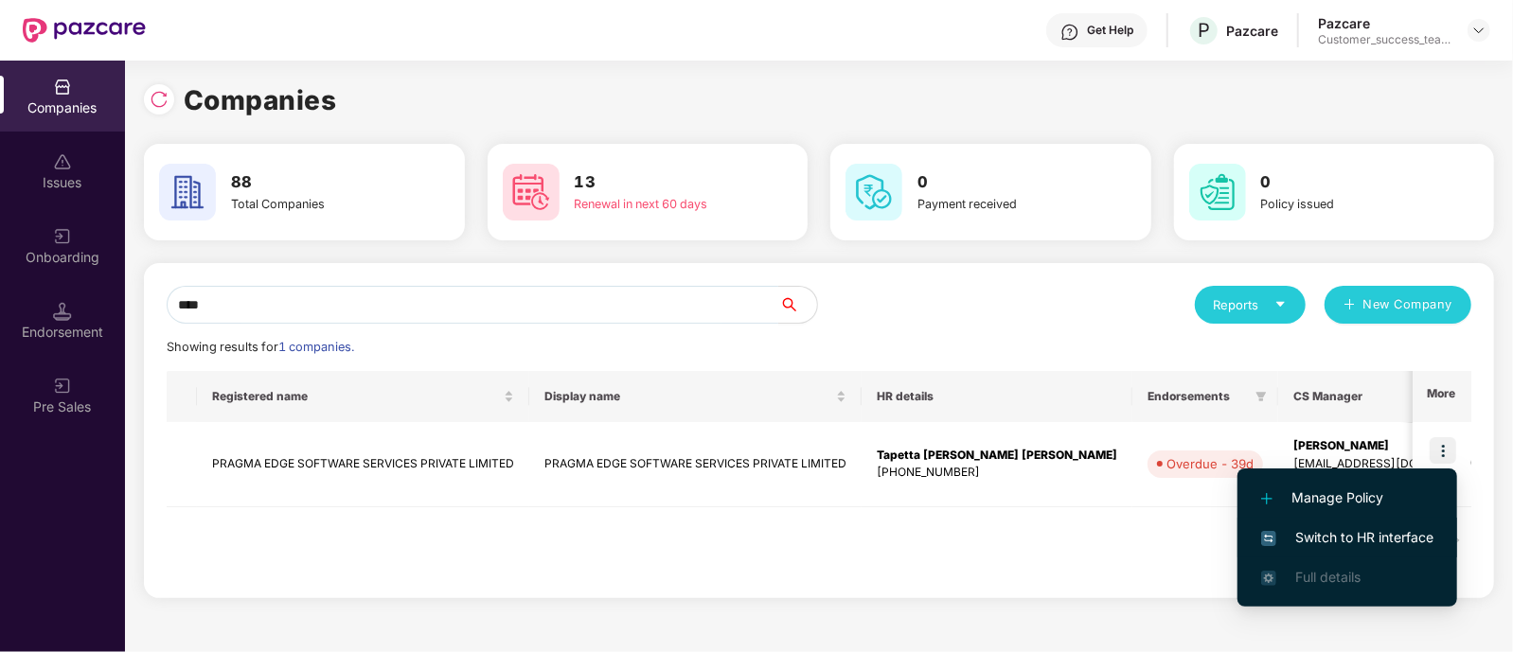
click at [1370, 532] on span "Switch to HR interface" at bounding box center [1347, 537] width 172 height 21
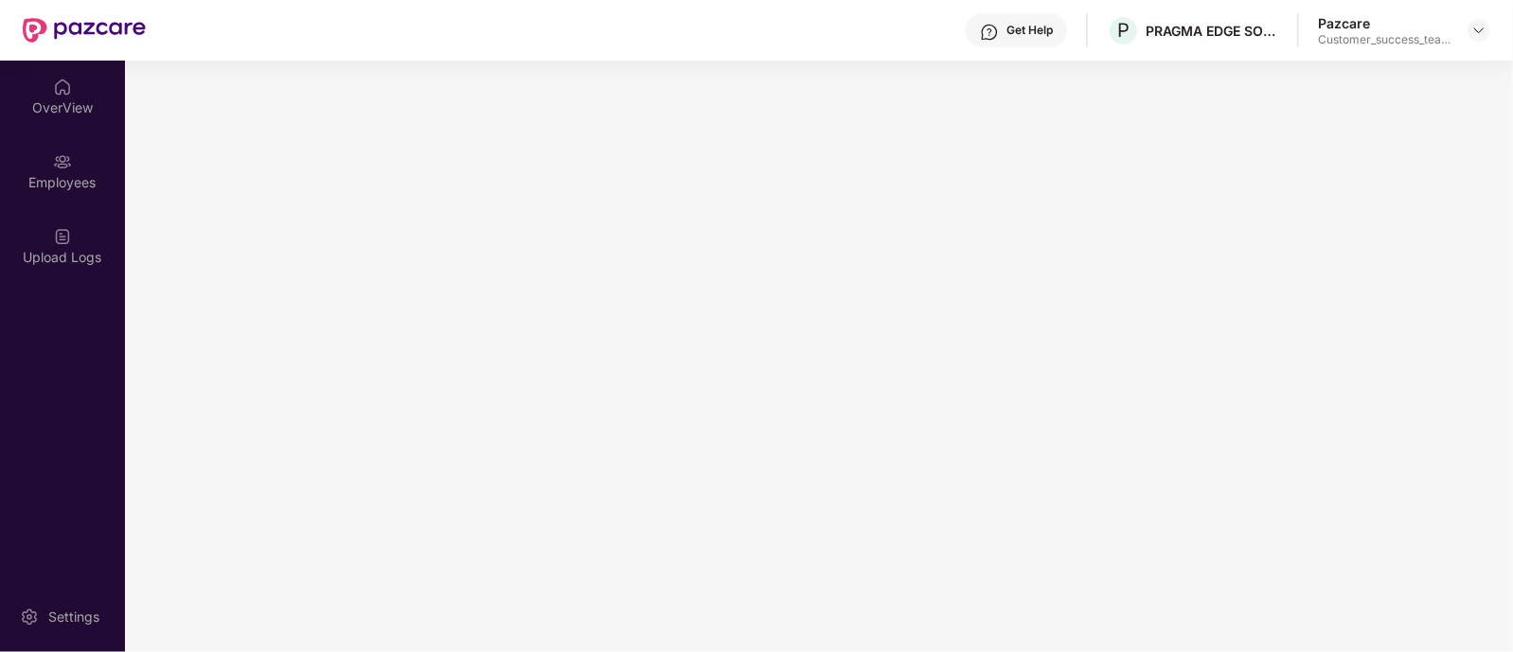
click at [1370, 532] on main at bounding box center [819, 357] width 1388 height 592
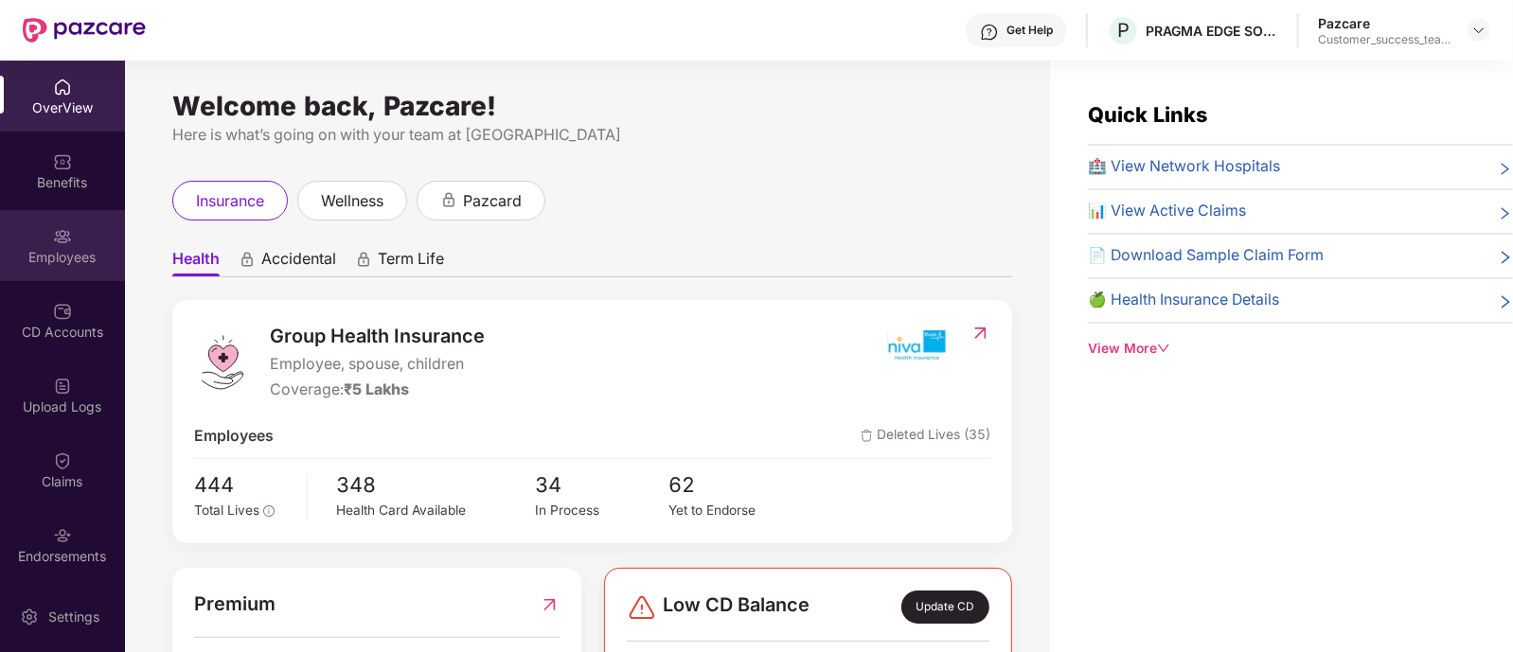
click at [56, 245] on div "Employees" at bounding box center [62, 245] width 125 height 71
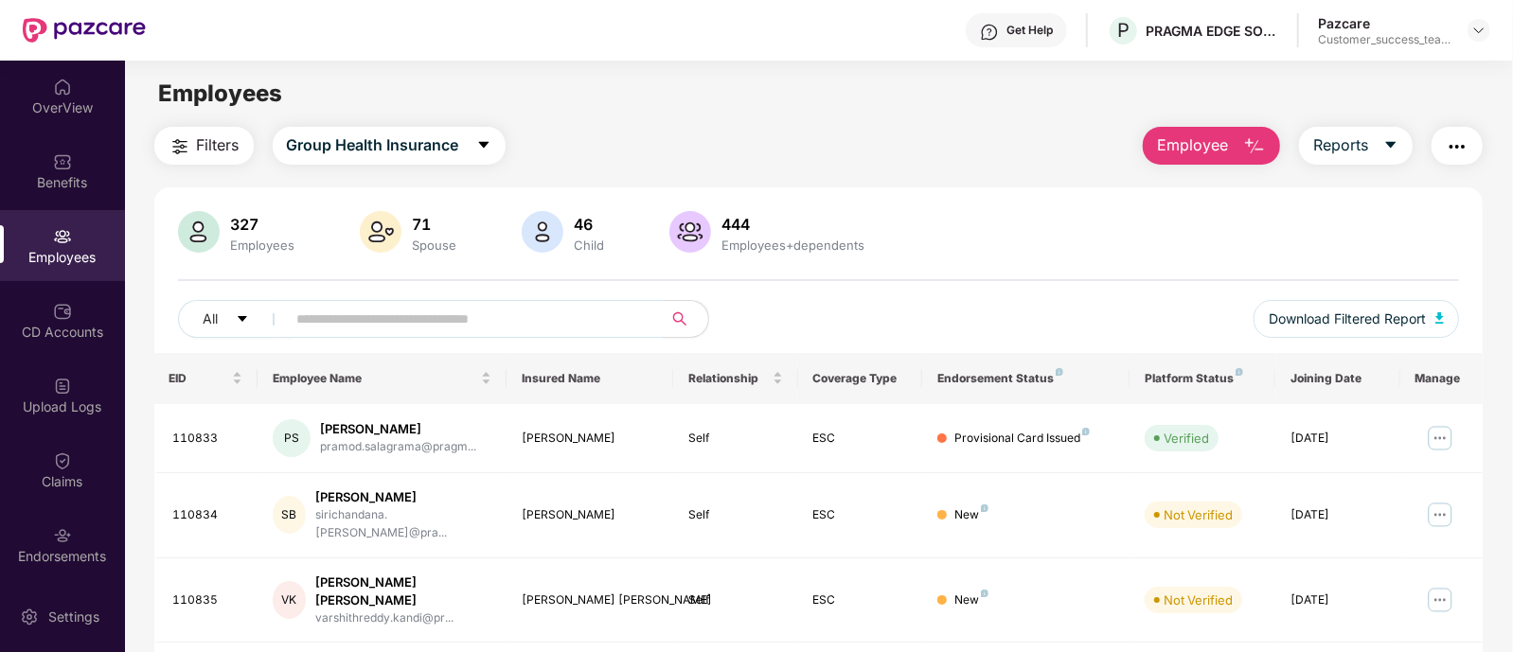
click at [406, 333] on span at bounding box center [468, 319] width 388 height 38
type input "*"
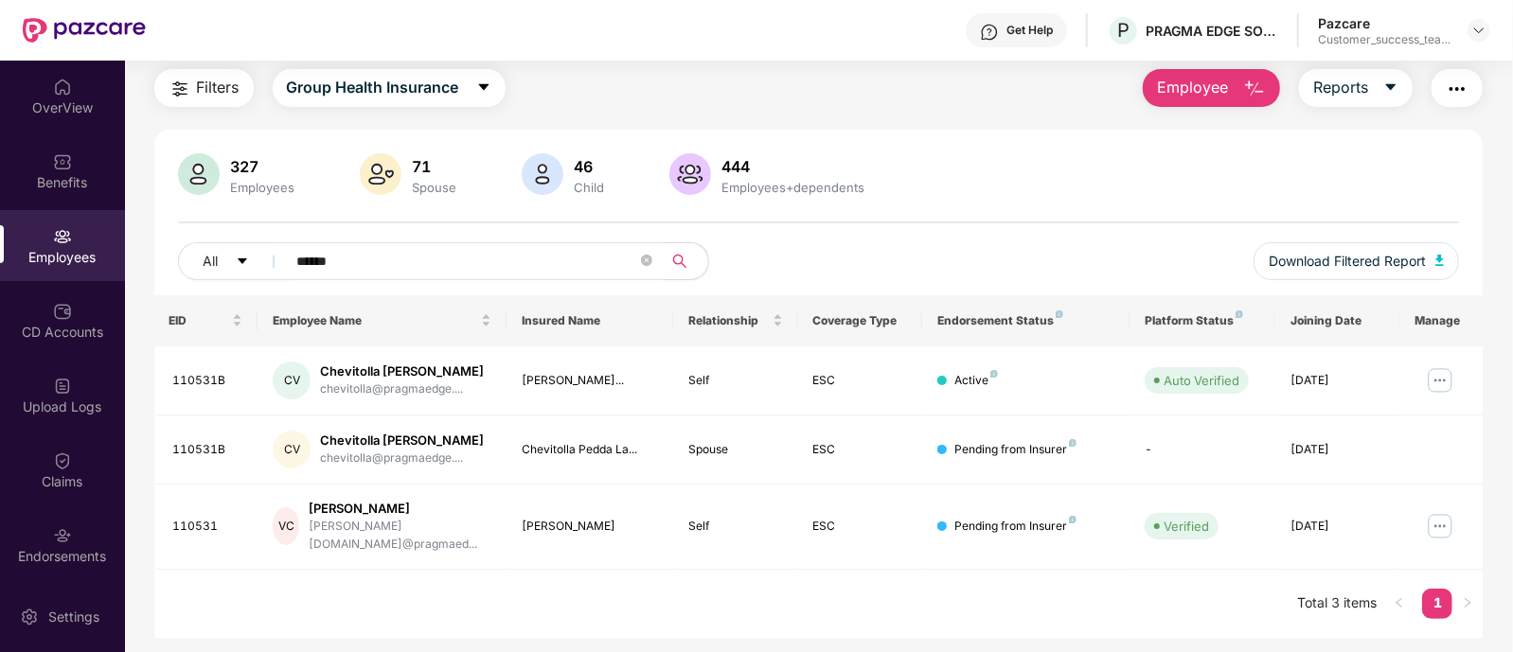
scroll to position [61, 0]
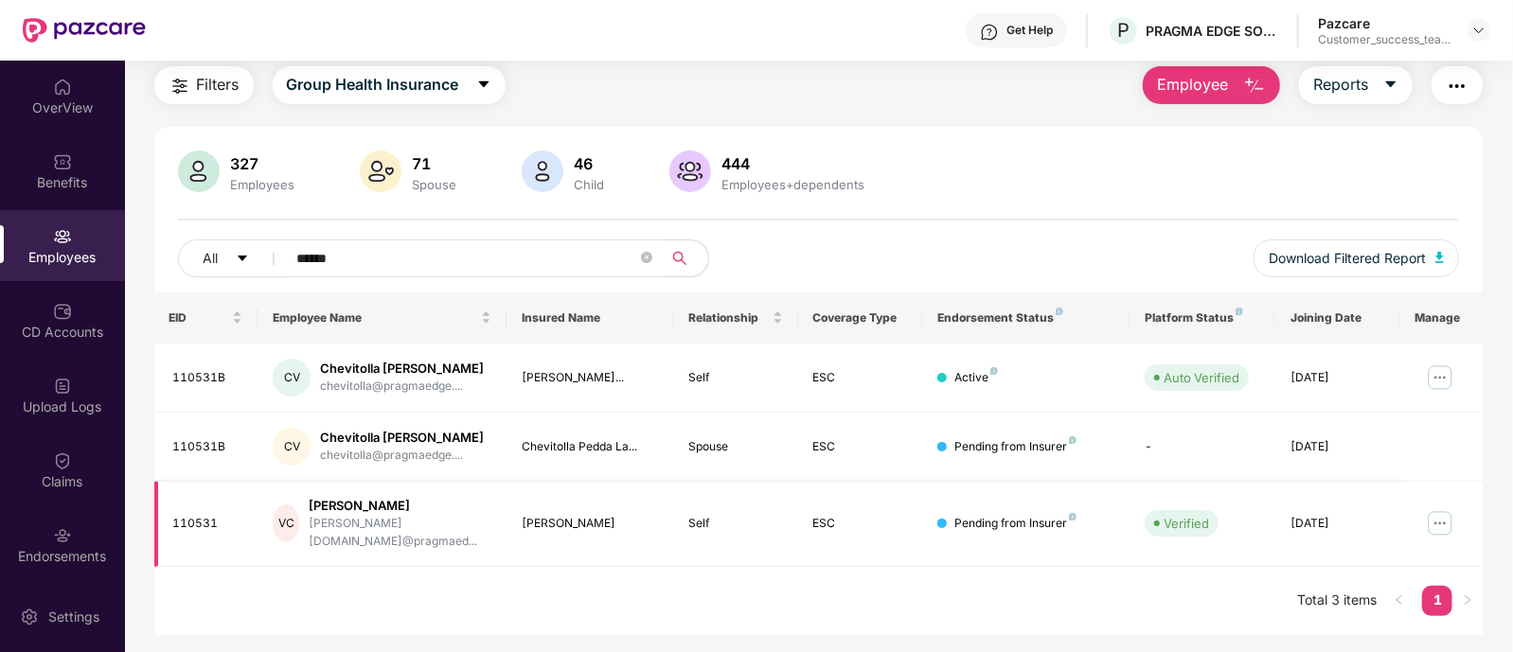
type input "******"
click at [1439, 518] on img at bounding box center [1440, 523] width 30 height 30
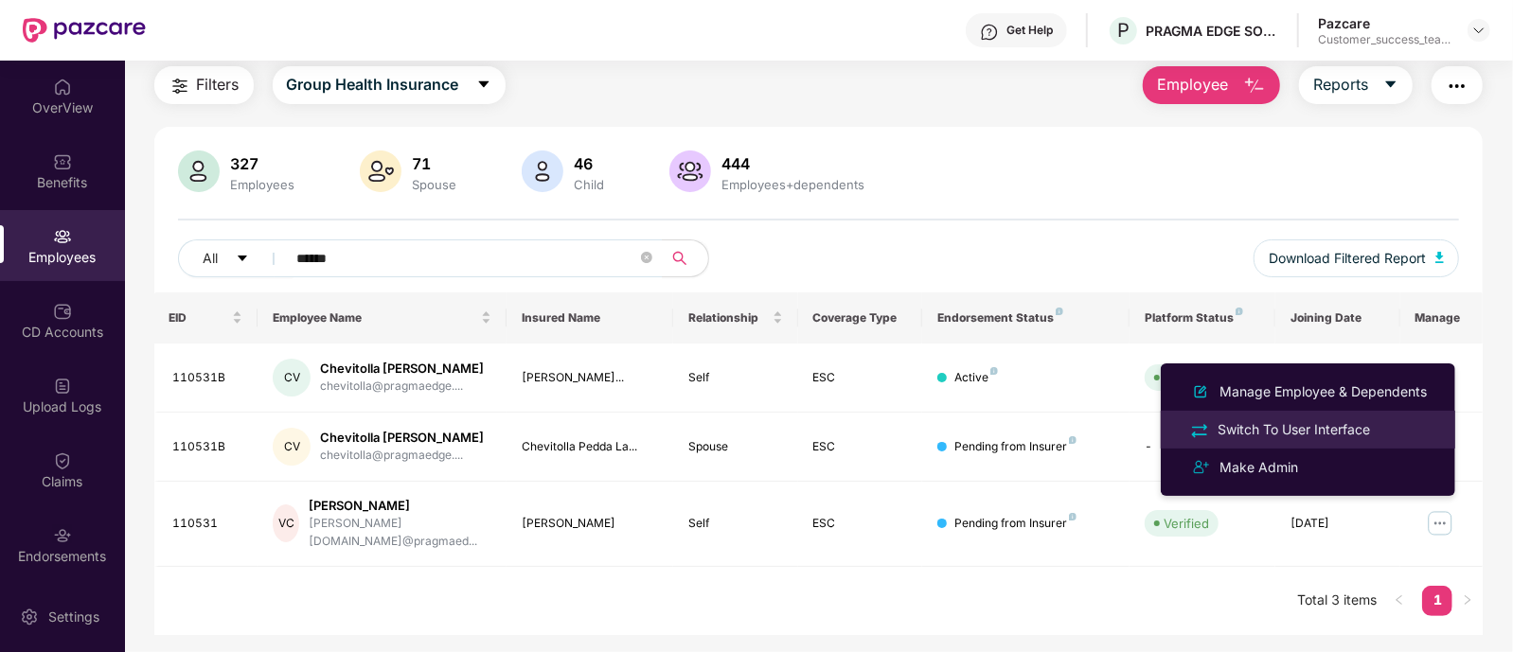
click at [1350, 434] on div "Switch To User Interface" at bounding box center [1293, 429] width 160 height 21
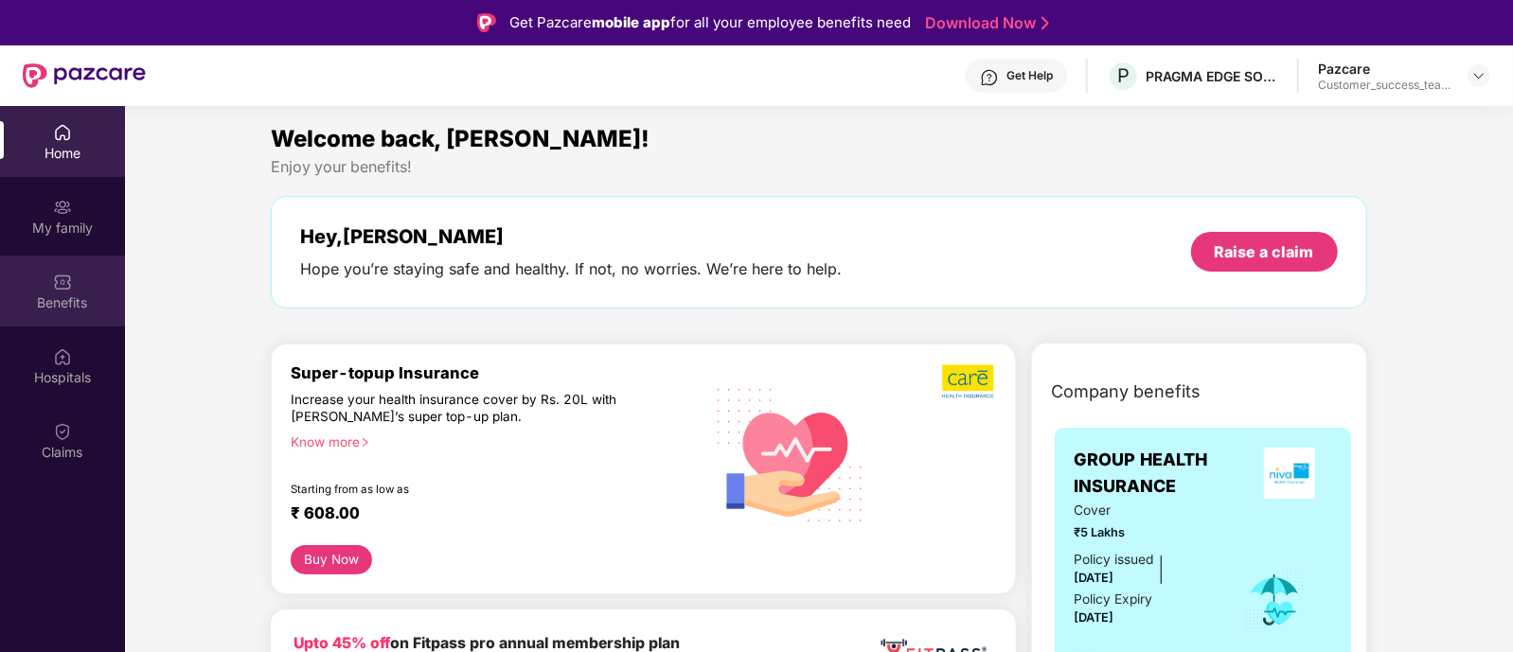
click at [91, 307] on div "Benefits" at bounding box center [62, 302] width 125 height 19
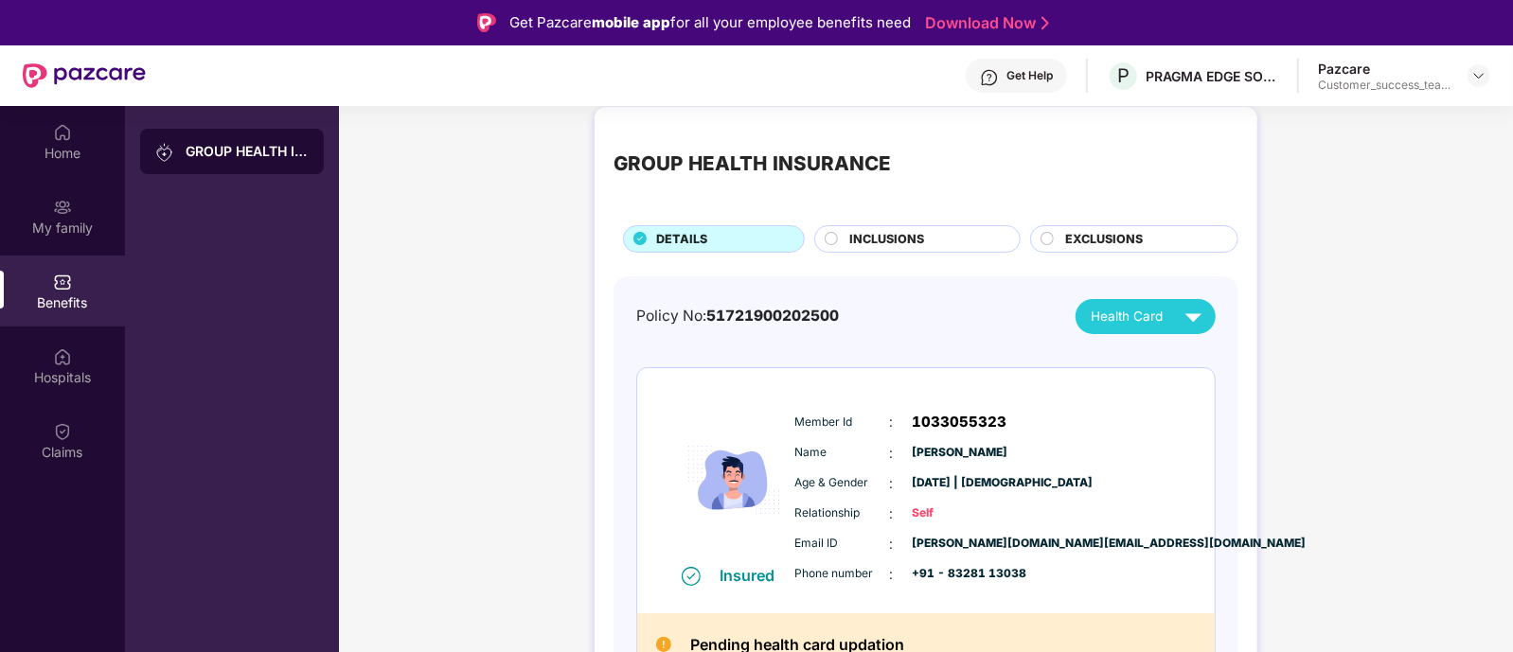
scroll to position [30, 0]
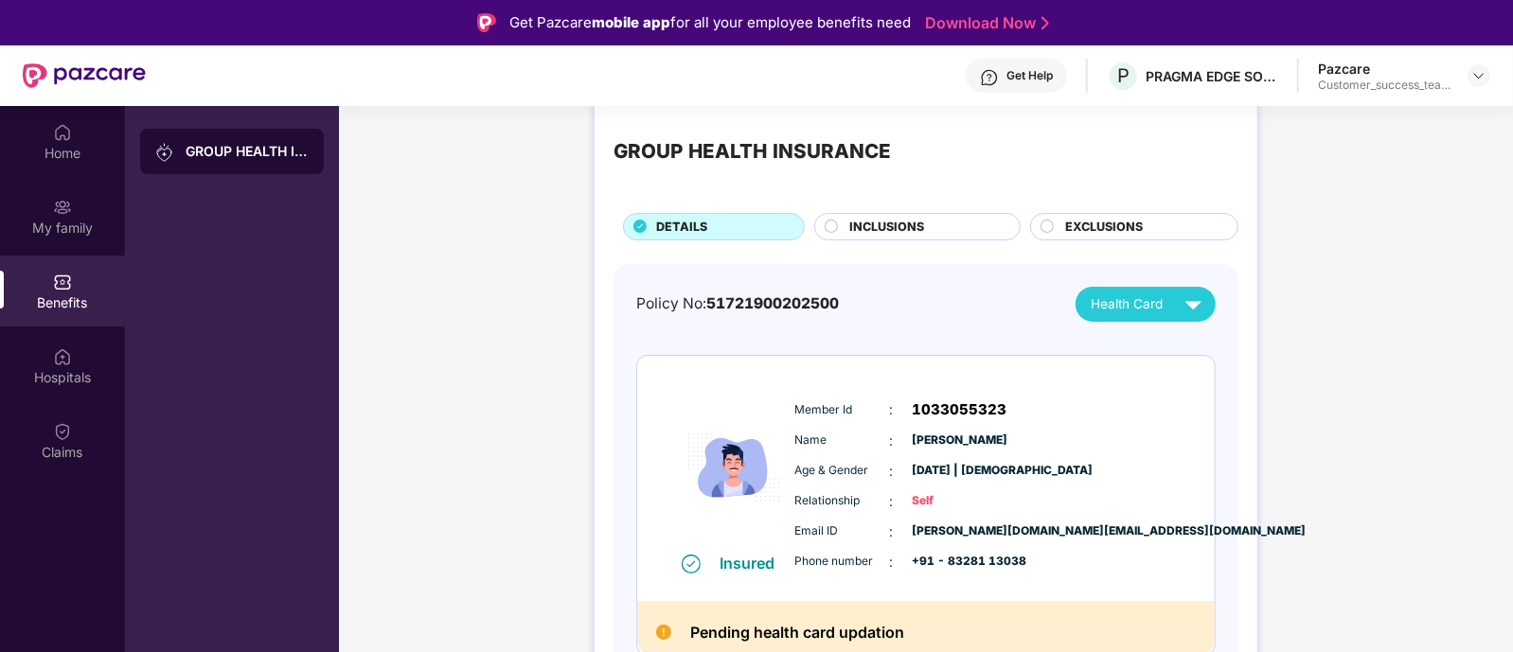
click at [915, 412] on span "1033055323" at bounding box center [959, 409] width 95 height 23
drag, startPoint x: 912, startPoint y: 409, endPoint x: 1000, endPoint y: 405, distance: 89.1
click at [1000, 405] on span "1033055323" at bounding box center [959, 409] width 95 height 23
copy span "1033055323"
drag, startPoint x: 911, startPoint y: 470, endPoint x: 985, endPoint y: 465, distance: 75.0
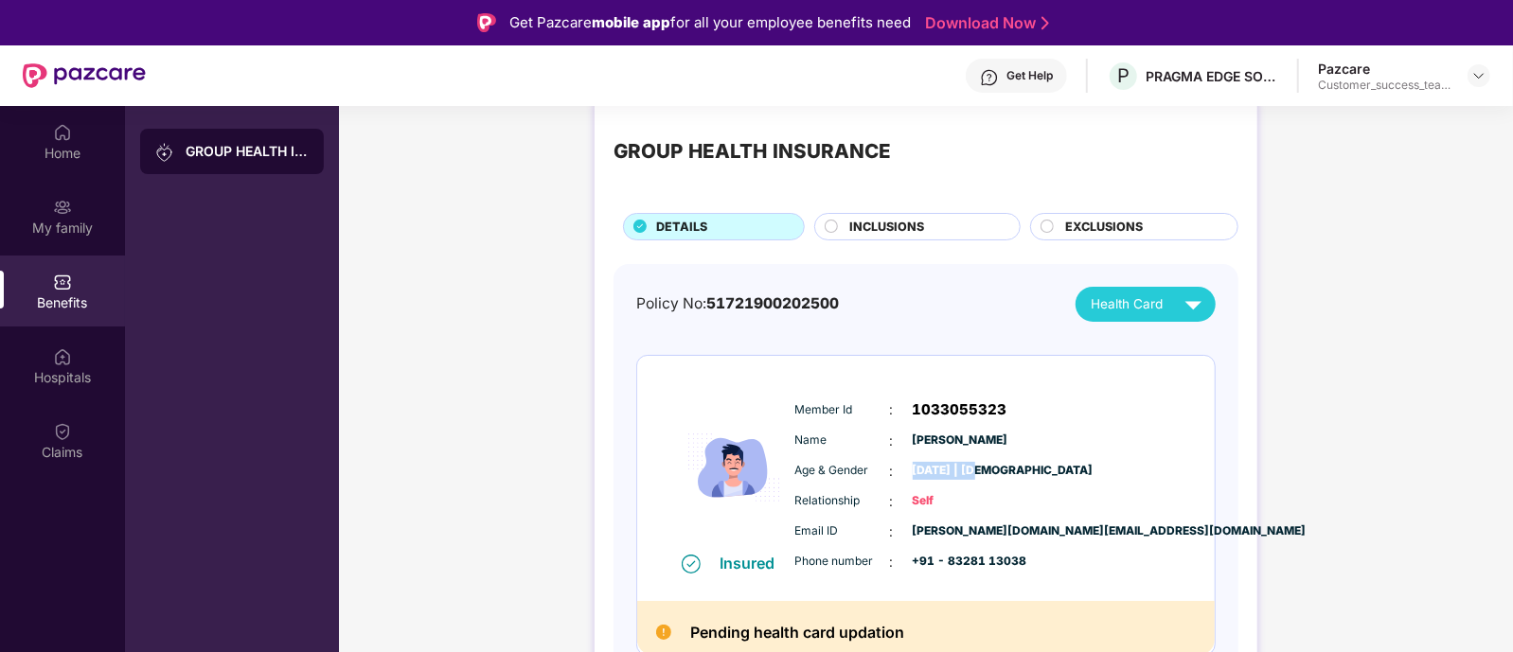
click at [985, 465] on span "[DATE] | [DEMOGRAPHIC_DATA]" at bounding box center [959, 471] width 95 height 18
copy span "[DATE]"
